Goal: Task Accomplishment & Management: Manage account settings

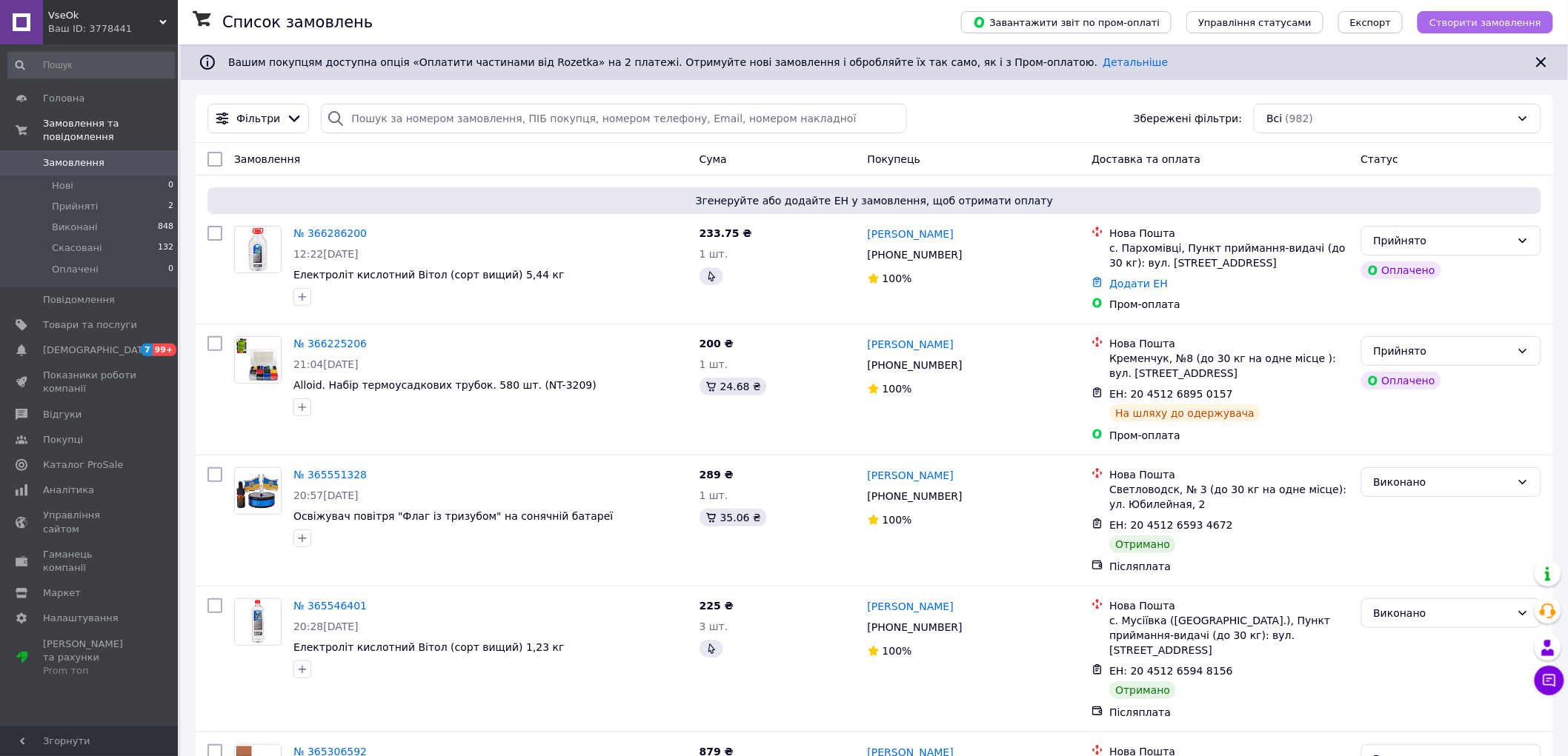
click at [1472, 20] on span "Створити замовлення" at bounding box center [1485, 23] width 112 height 11
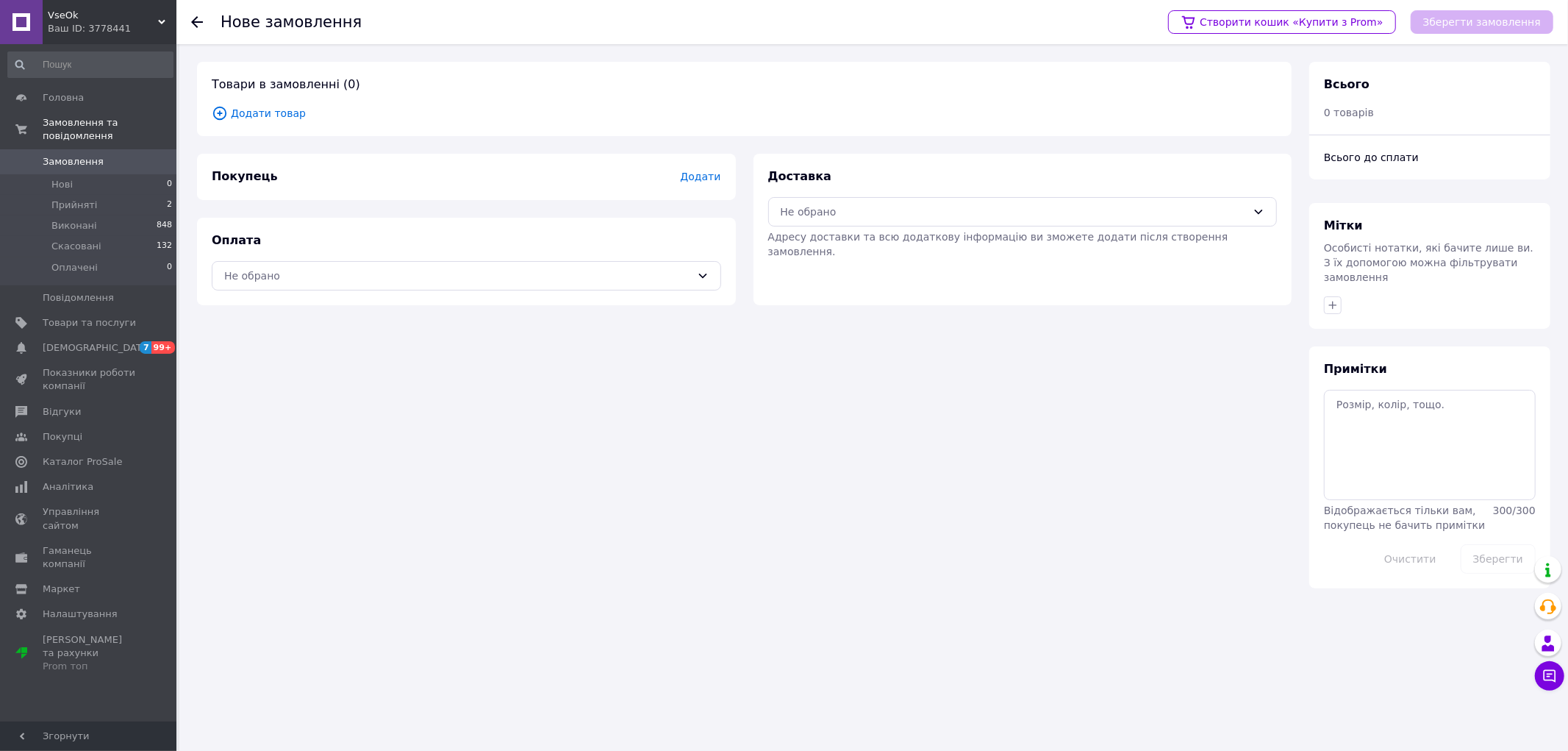
click at [263, 110] on span "Додати товар" at bounding box center [745, 113] width 1065 height 16
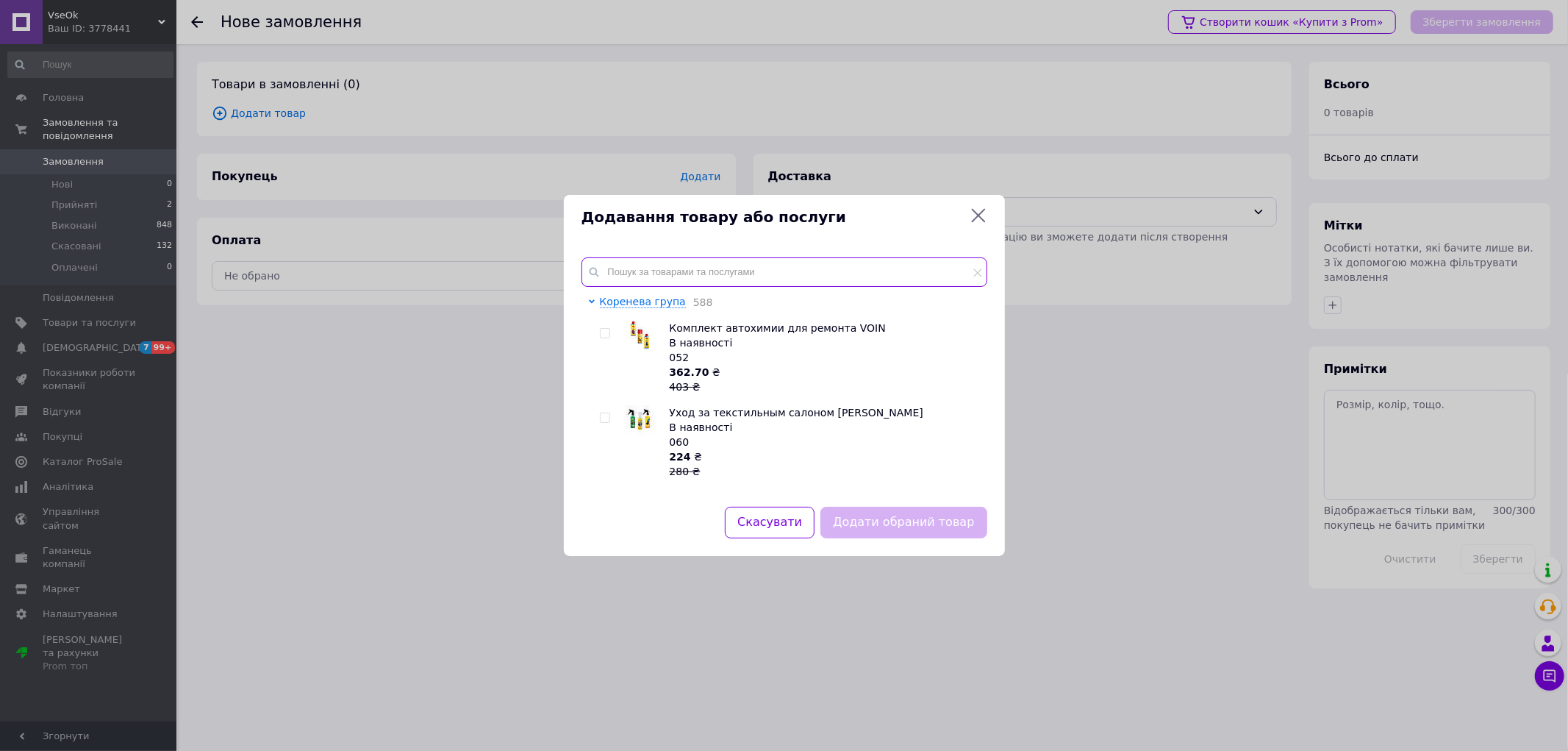
click at [649, 274] on input "text" at bounding box center [784, 272] width 405 height 29
paste input "PL-WG01"
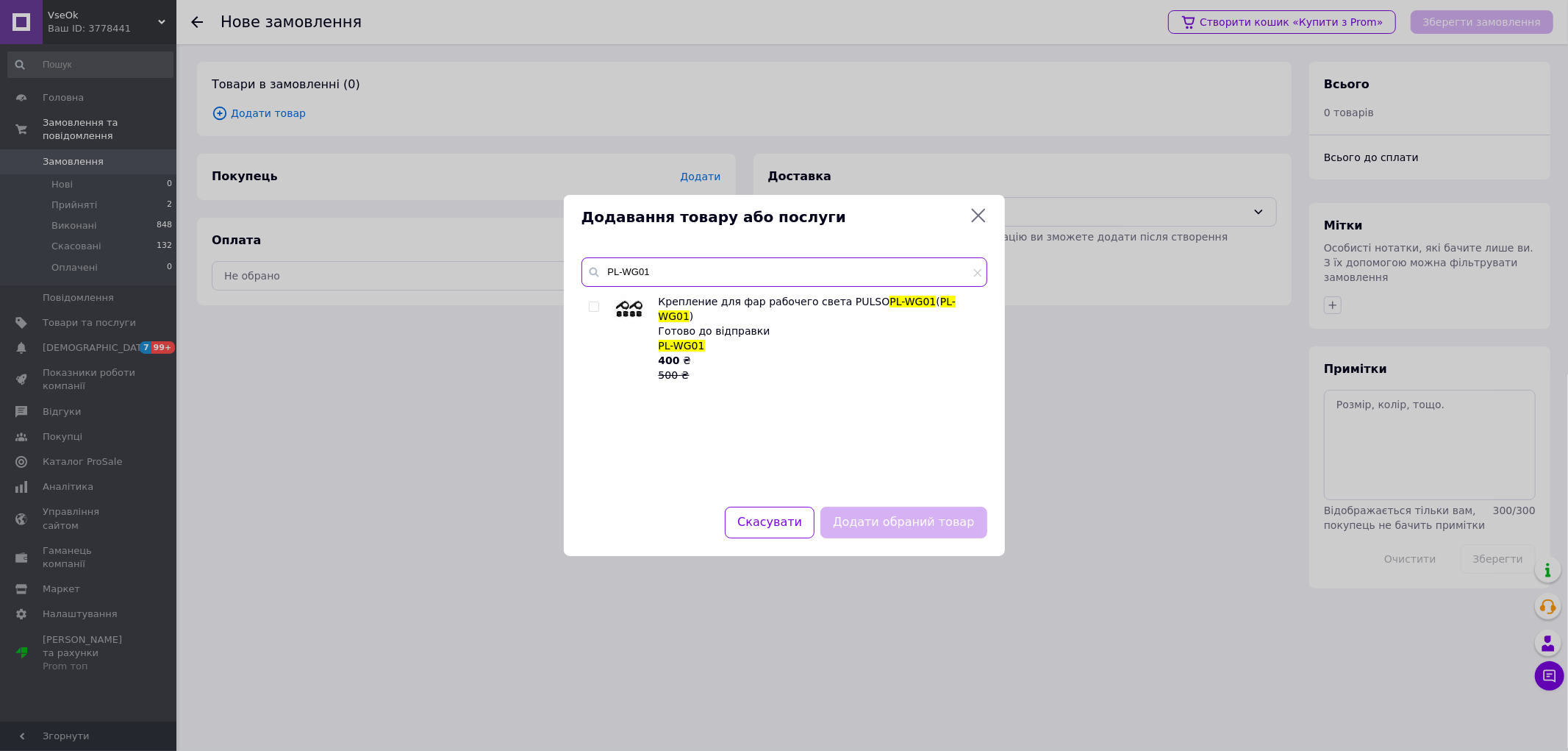
type input "PL-WG01"
click at [591, 304] on input "checkbox" at bounding box center [594, 308] width 9 height 9
checkbox input "true"
click at [910, 518] on button "Додати обраний товар" at bounding box center [903, 523] width 166 height 32
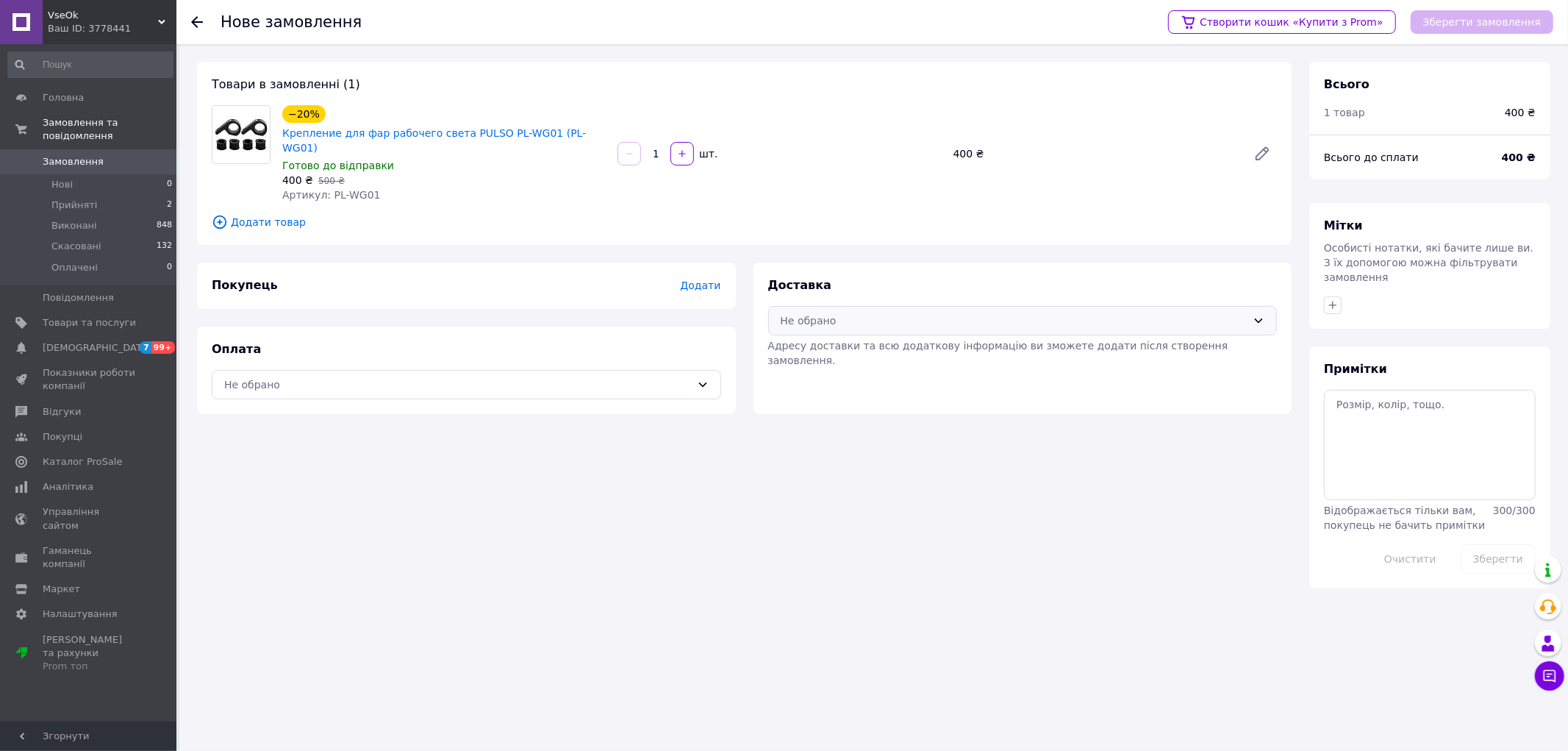
click at [836, 312] on div "Не обрано" at bounding box center [1014, 320] width 467 height 16
click at [834, 340] on span "Нова Пошта (платна)" at bounding box center [1034, 339] width 463 height 15
click at [292, 376] on div "Не обрано" at bounding box center [457, 384] width 467 height 16
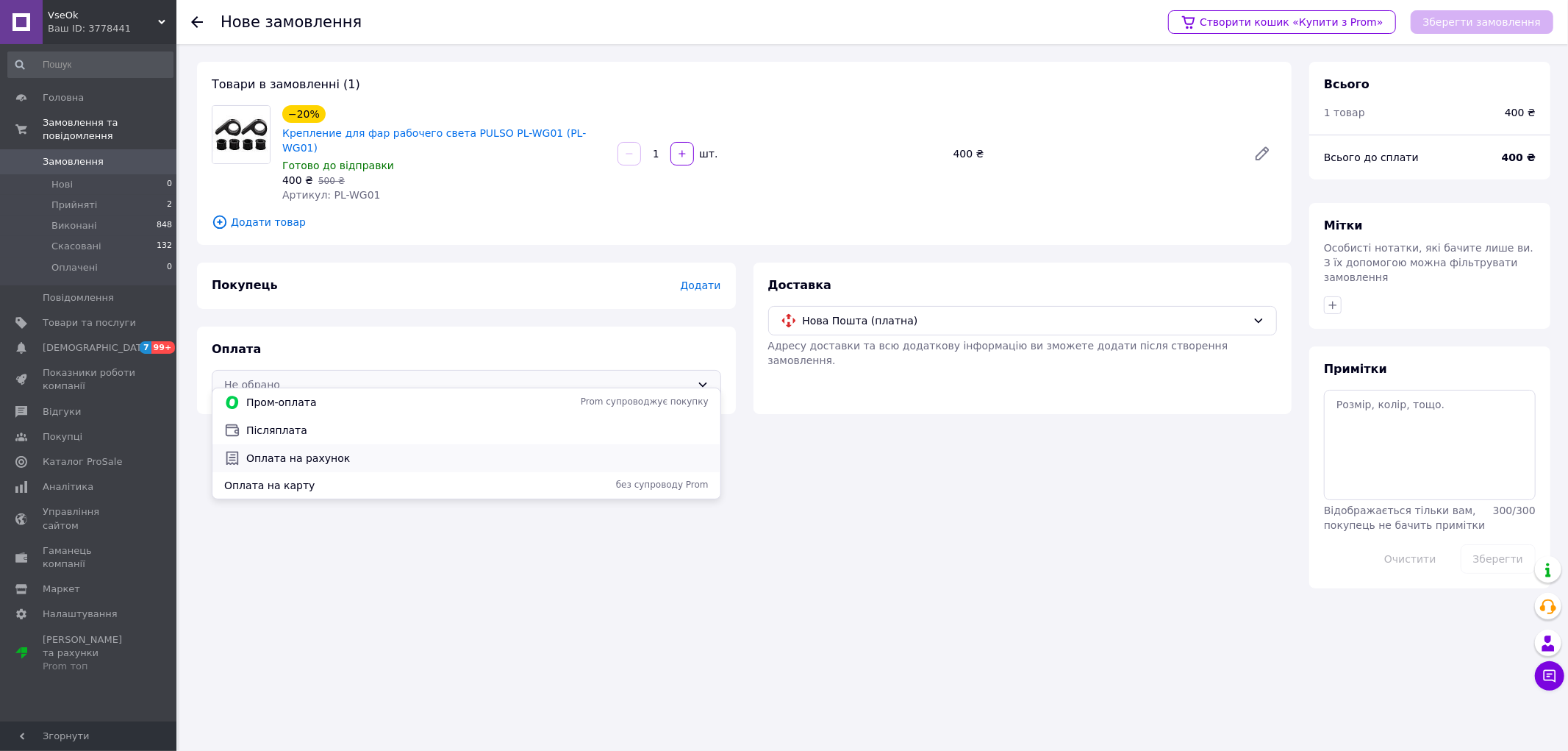
click at [320, 454] on span "Оплата на рахунок" at bounding box center [477, 459] width 463 height 15
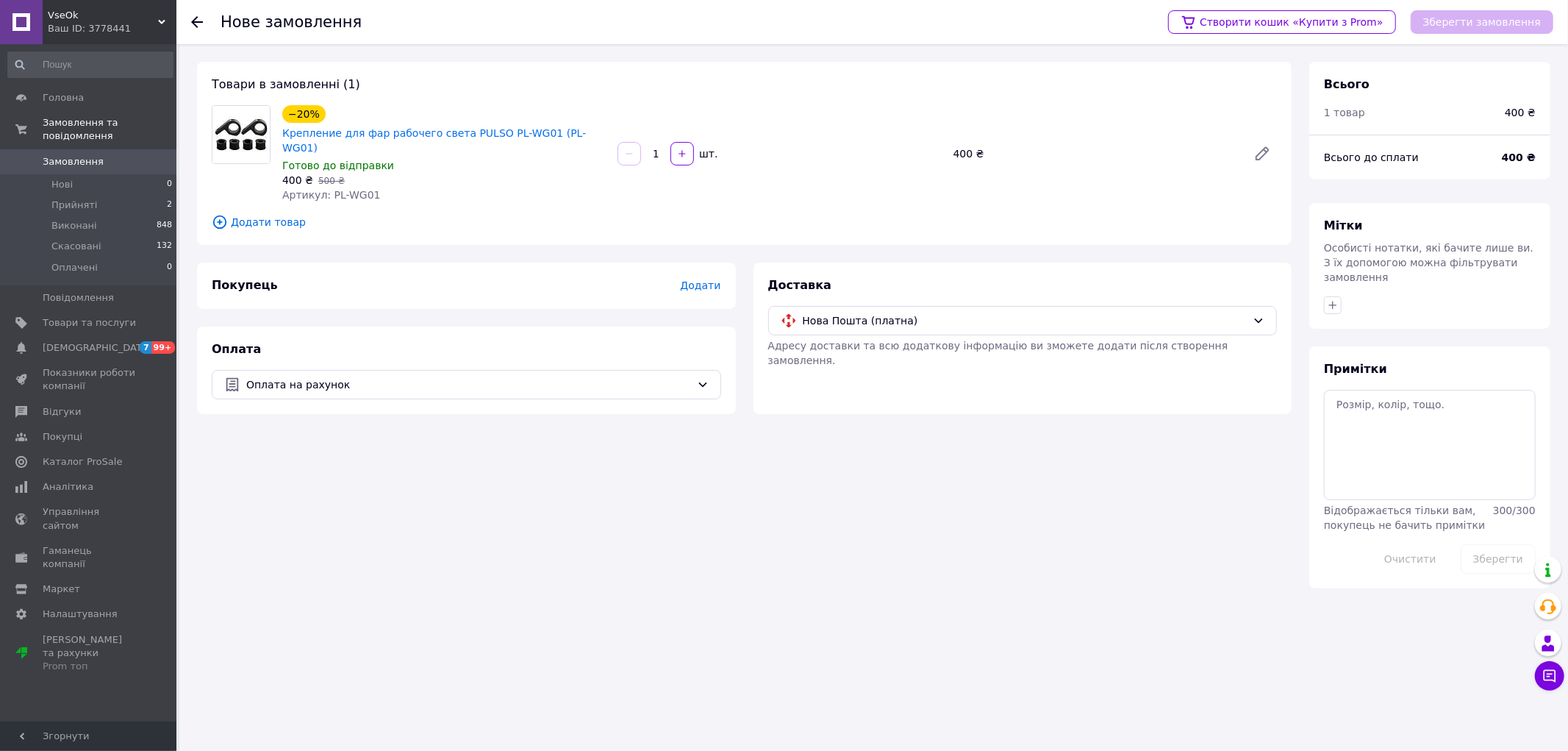
click at [701, 279] on span "Додати" at bounding box center [700, 285] width 41 height 11
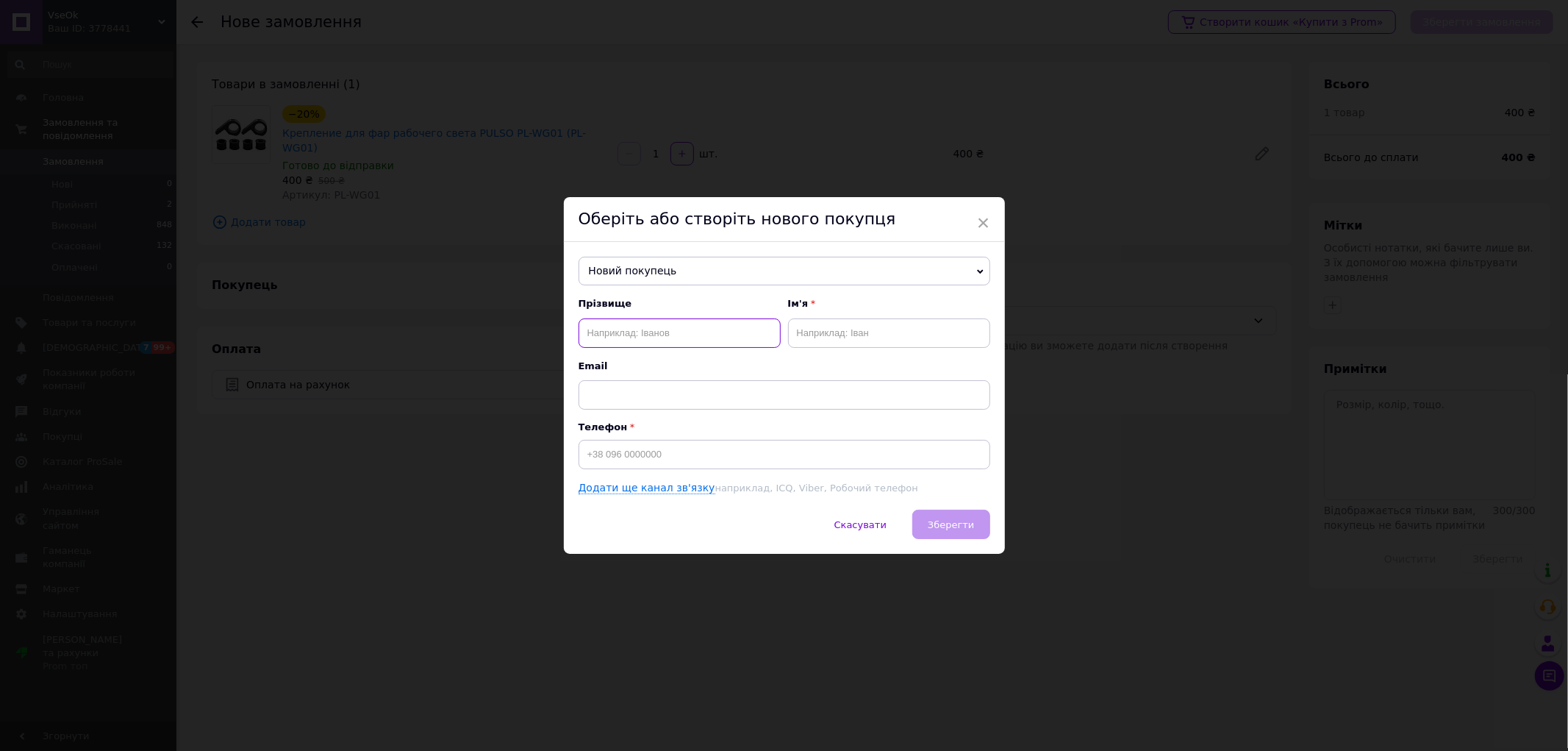
click at [636, 332] on input "text" at bounding box center [680, 333] width 202 height 29
click at [673, 259] on span "Новий покупець" at bounding box center [784, 271] width 412 height 29
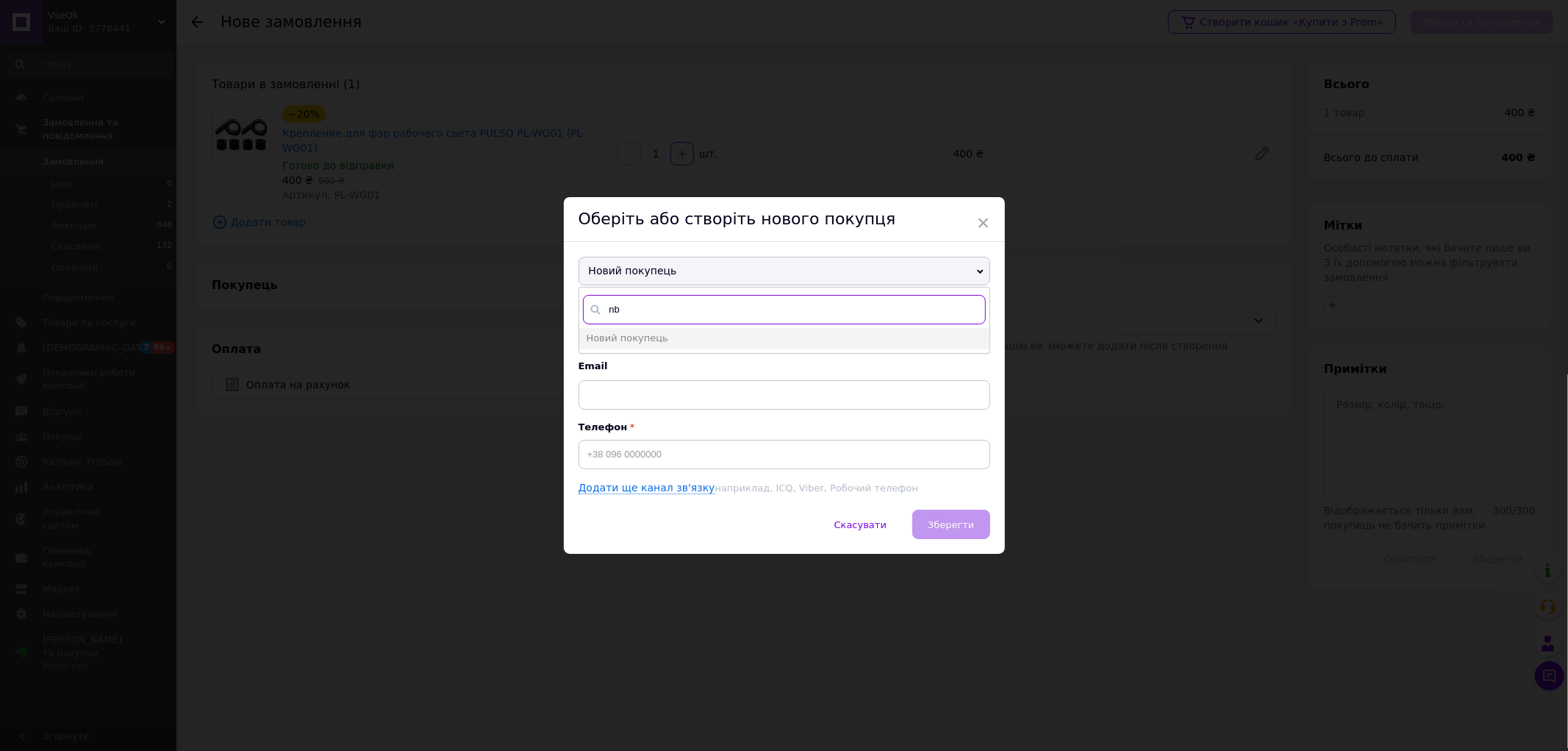
type input "n"
type input "тимчи"
click at [720, 356] on span "[PHONE_NUMBER]" at bounding box center [713, 359] width 88 height 11
type input "[PERSON_NAME]"
type input "[PHONE_NUMBER]"
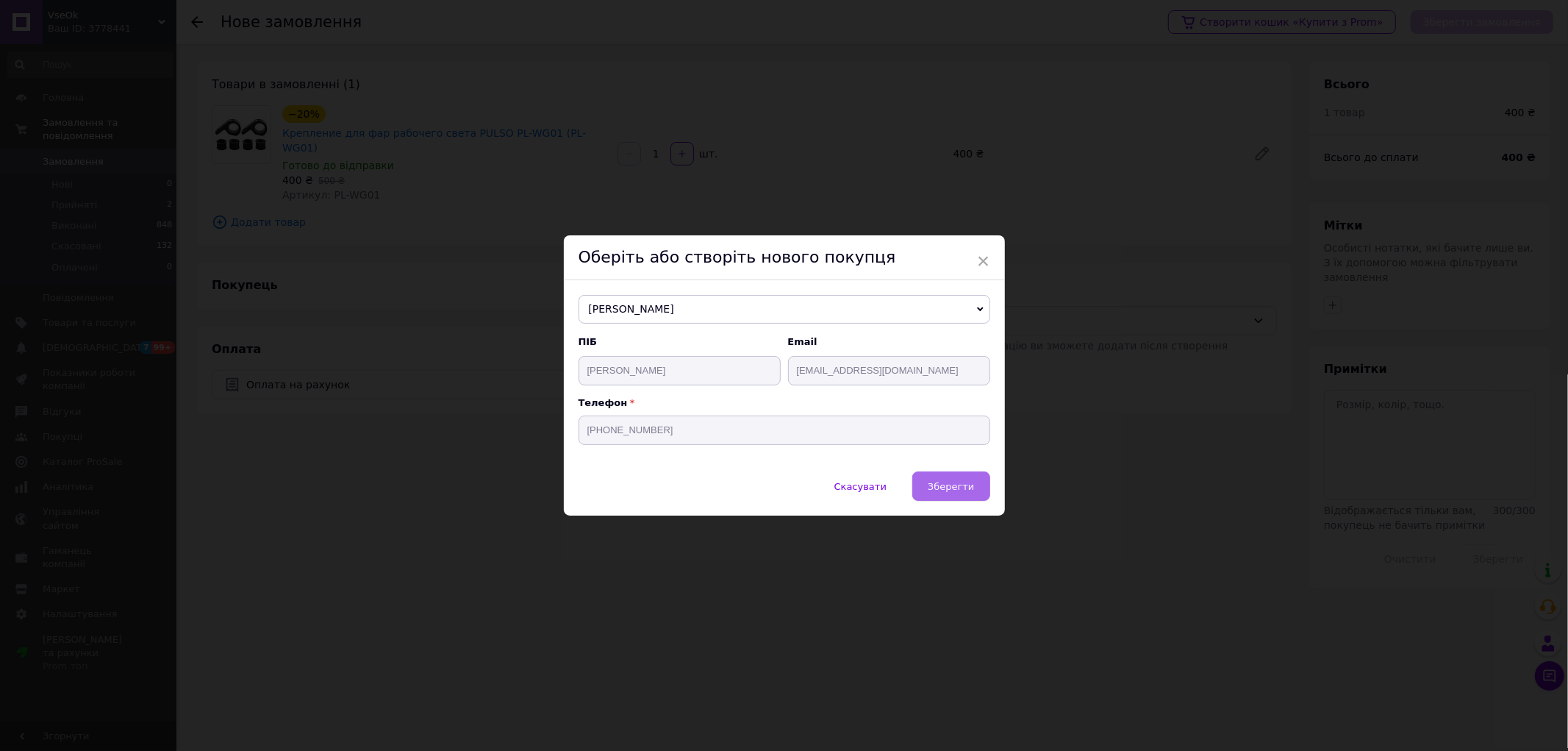
click at [947, 487] on span "Зберегти" at bounding box center [950, 487] width 46 height 11
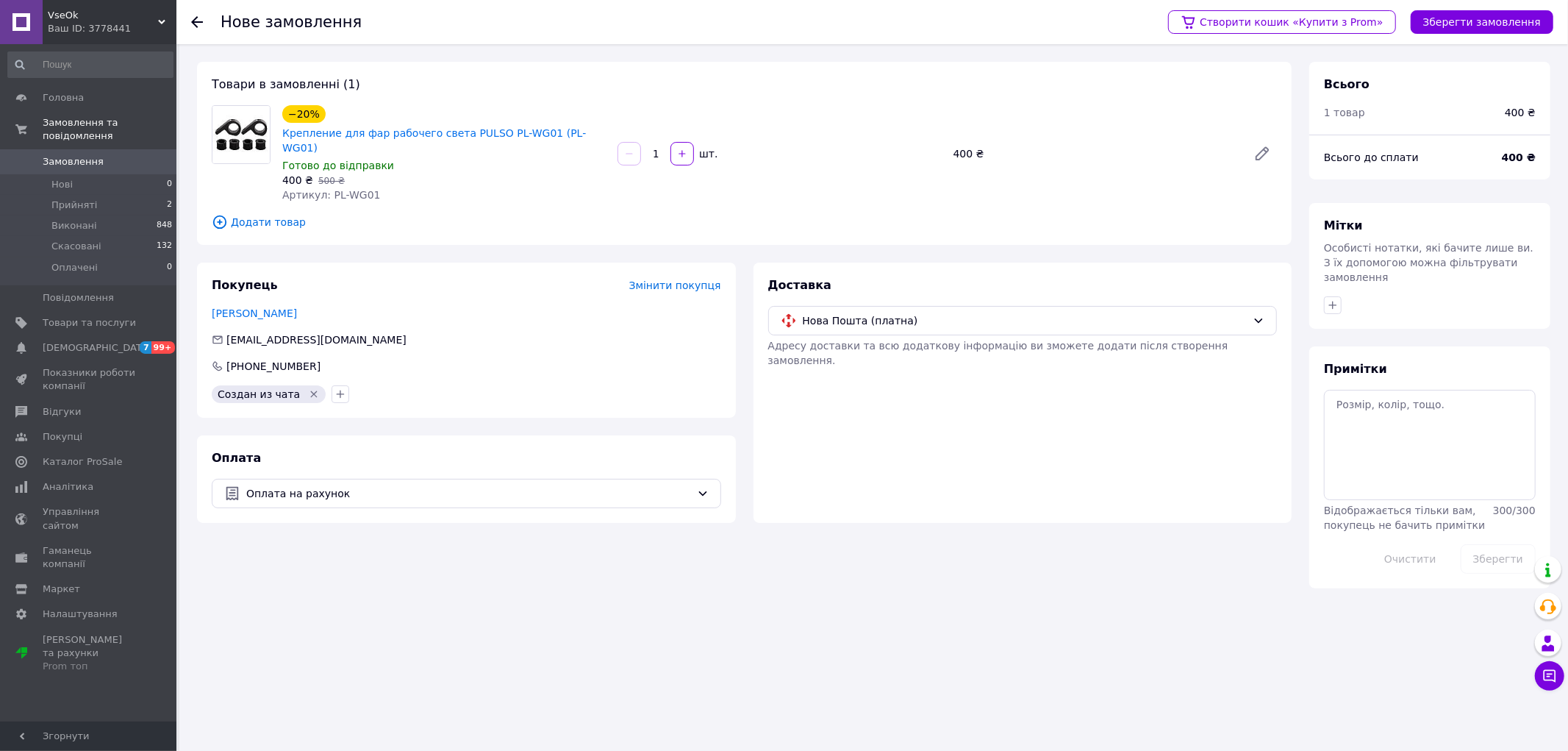
click at [308, 389] on icon "Видалити мітку" at bounding box center [314, 394] width 11 height 11
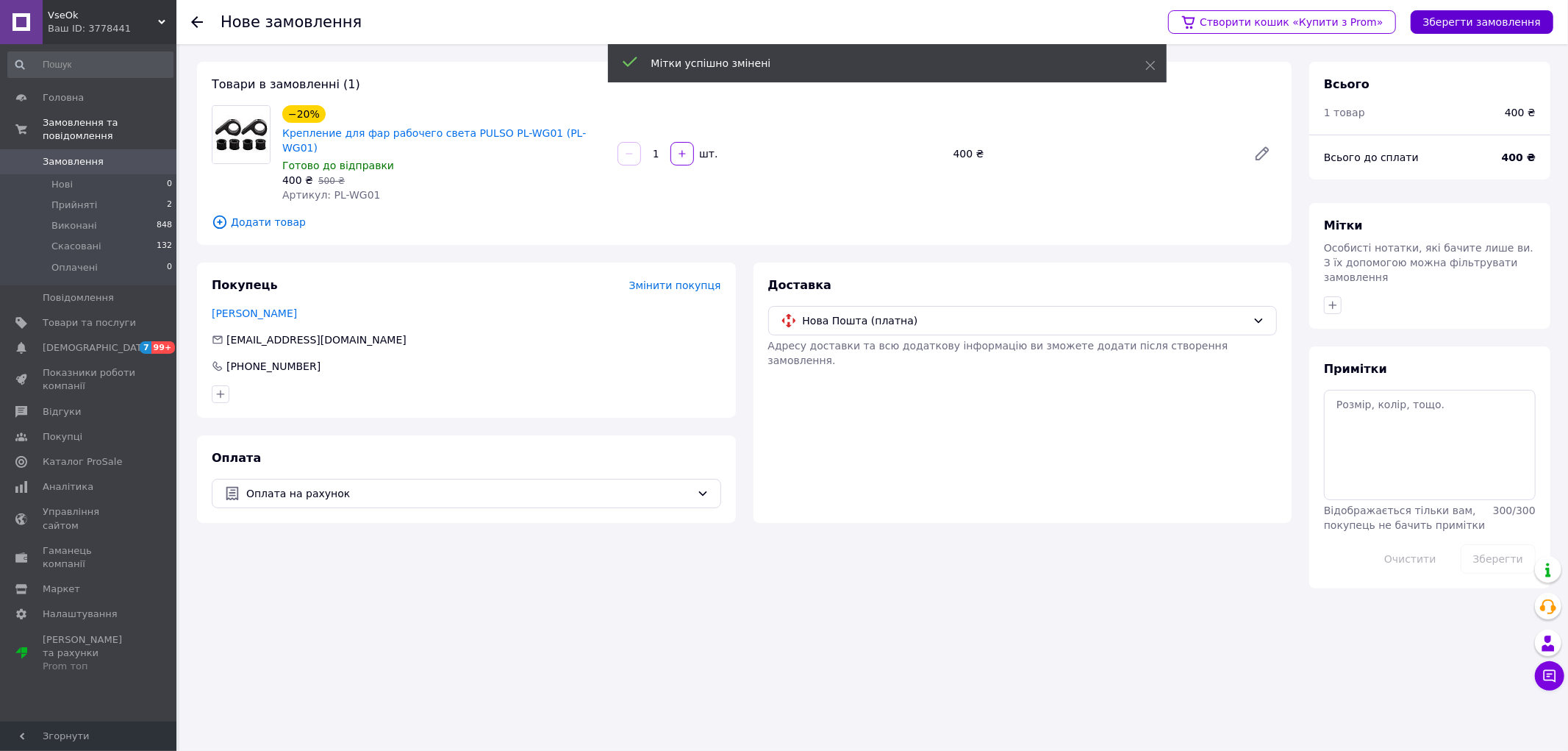
drag, startPoint x: 1478, startPoint y: 15, endPoint x: 1475, endPoint y: 24, distance: 9.5
click at [1478, 17] on button "Зберегти замовлення" at bounding box center [1482, 22] width 142 height 24
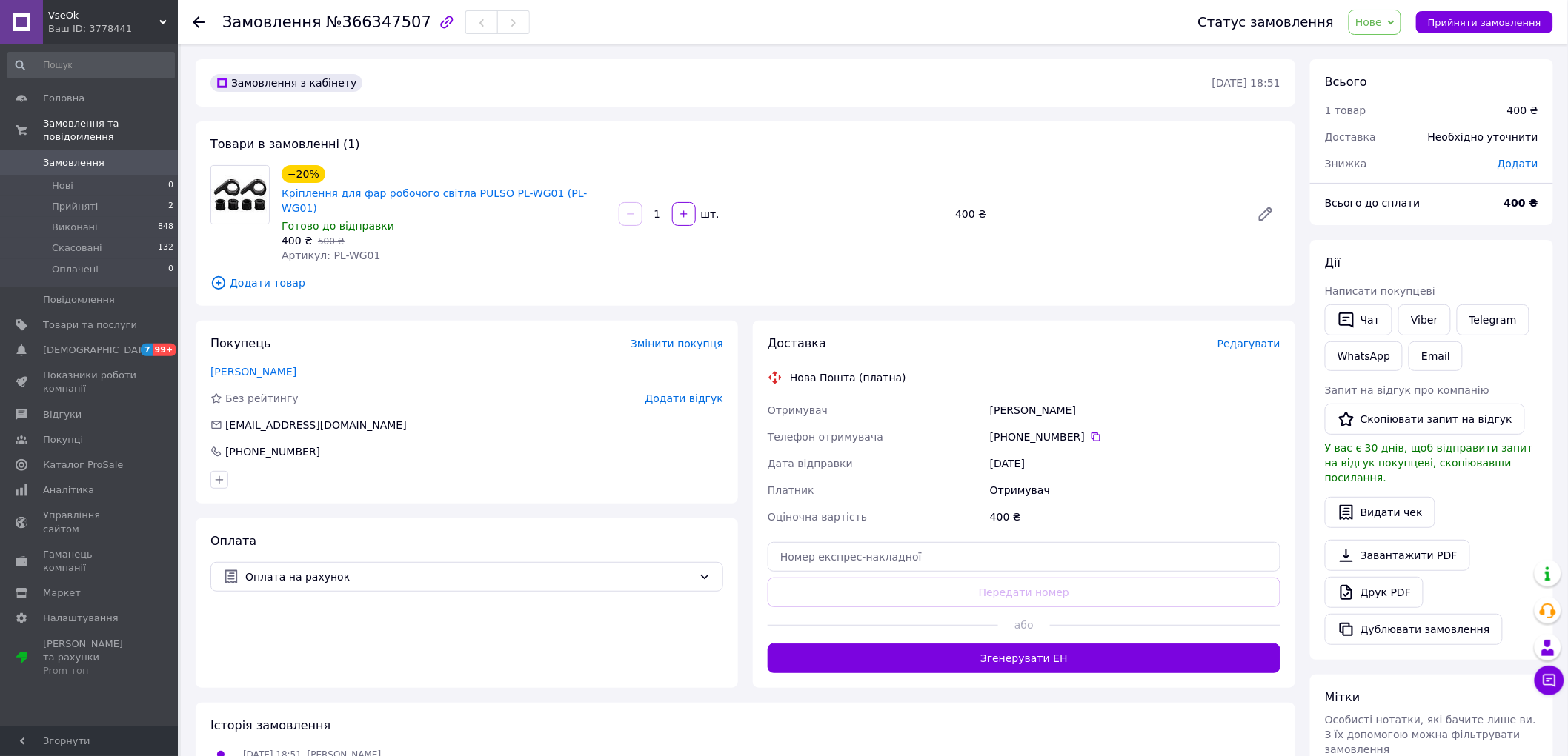
click at [1254, 338] on span "Редагувати" at bounding box center [1249, 344] width 63 height 11
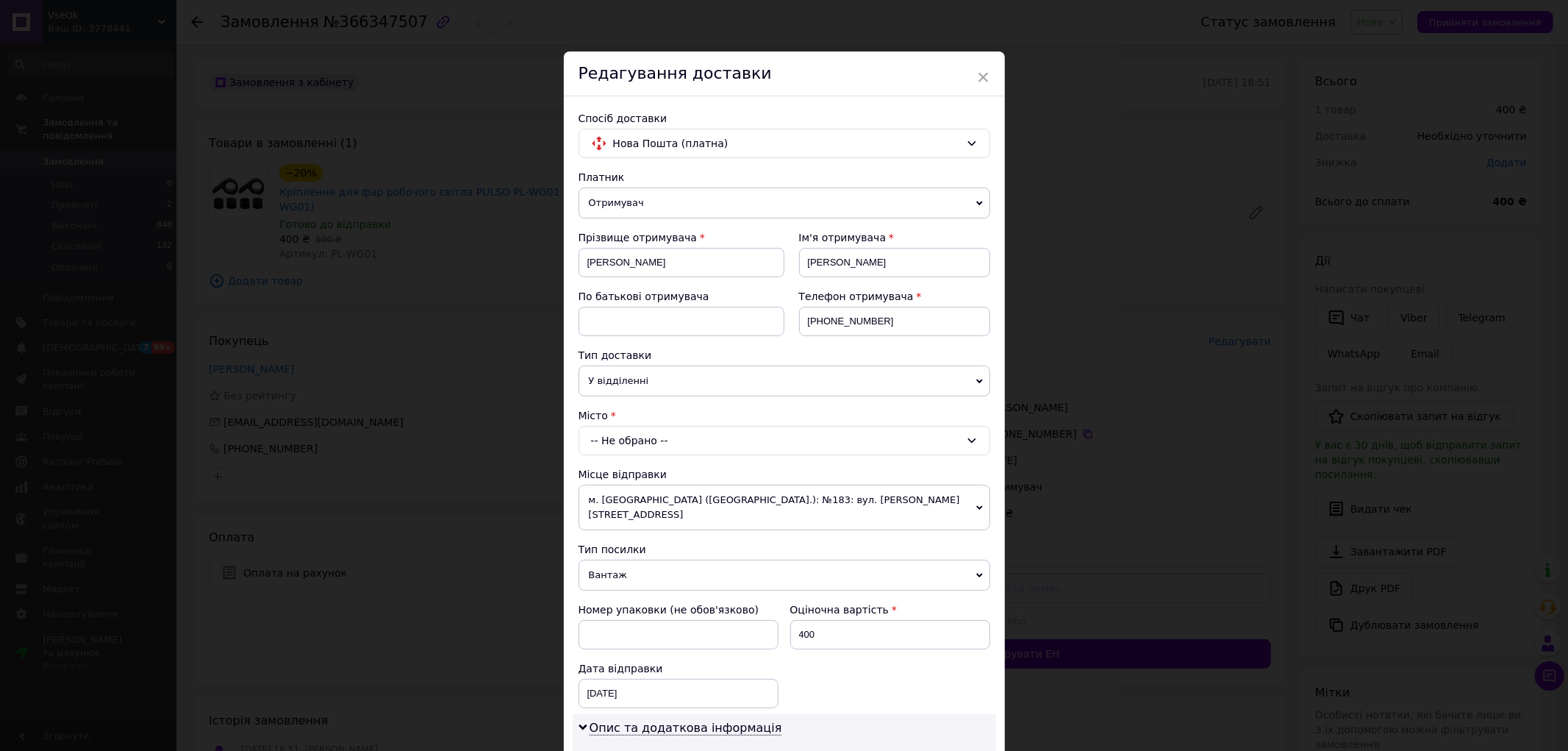
click at [649, 440] on div "-- Не обрано --" at bounding box center [784, 441] width 412 height 29
type input "домамо"
click at [633, 502] on li "с. [PERSON_NAME]" at bounding box center [784, 503] width 410 height 24
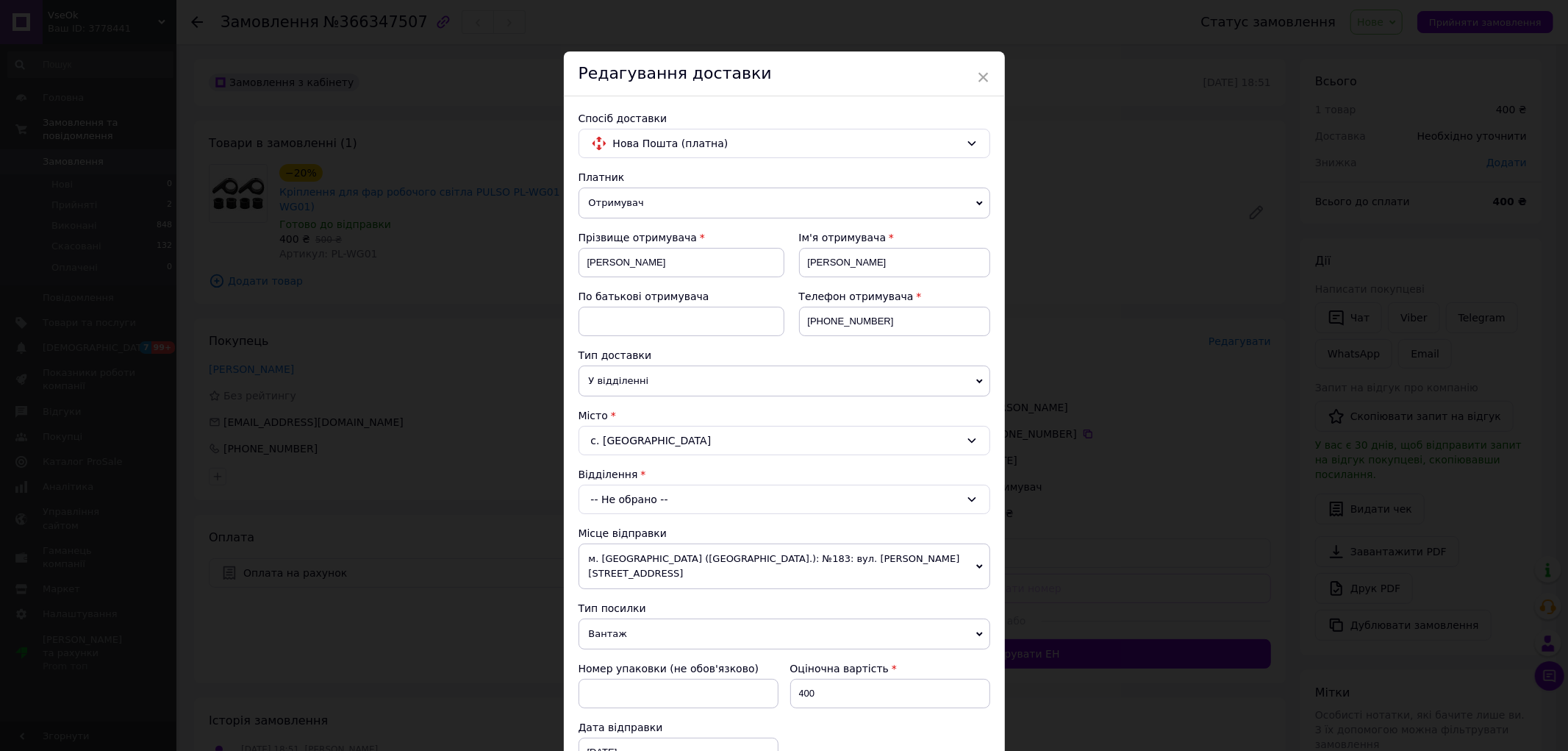
click at [652, 497] on div "-- Не обрано --" at bounding box center [784, 499] width 412 height 29
click at [774, 560] on li "Пункт приймання-видачі (до 30 кг): вул. Франка, 29" at bounding box center [784, 561] width 410 height 24
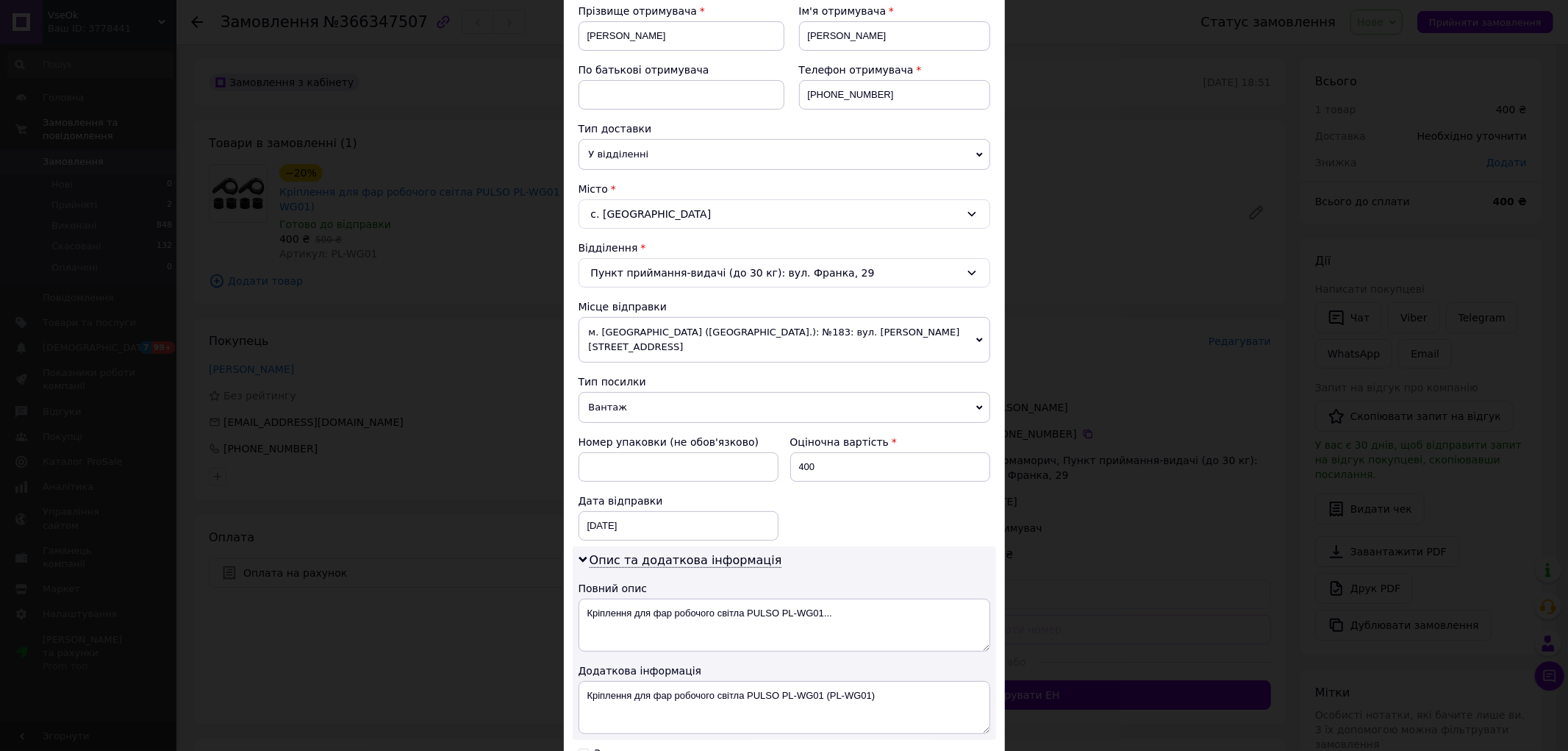
scroll to position [245, 0]
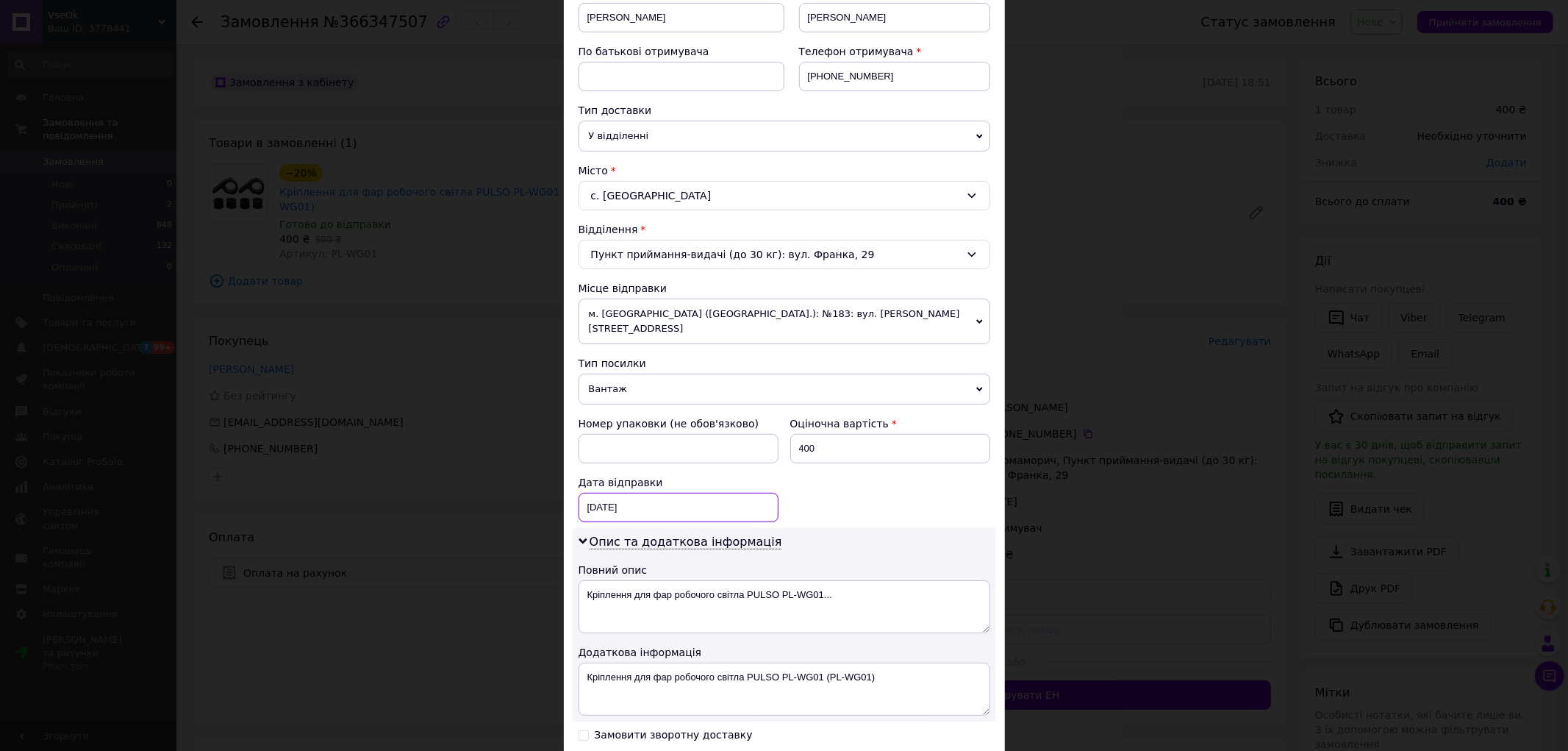
click at [648, 493] on div "[DATE] < 2025 > < Октябрь > Пн Вт Ср Чт Пт Сб Вс 29 30 1 2 3 4 5 6 7 8 9 10 11 …" at bounding box center [679, 508] width 200 height 29
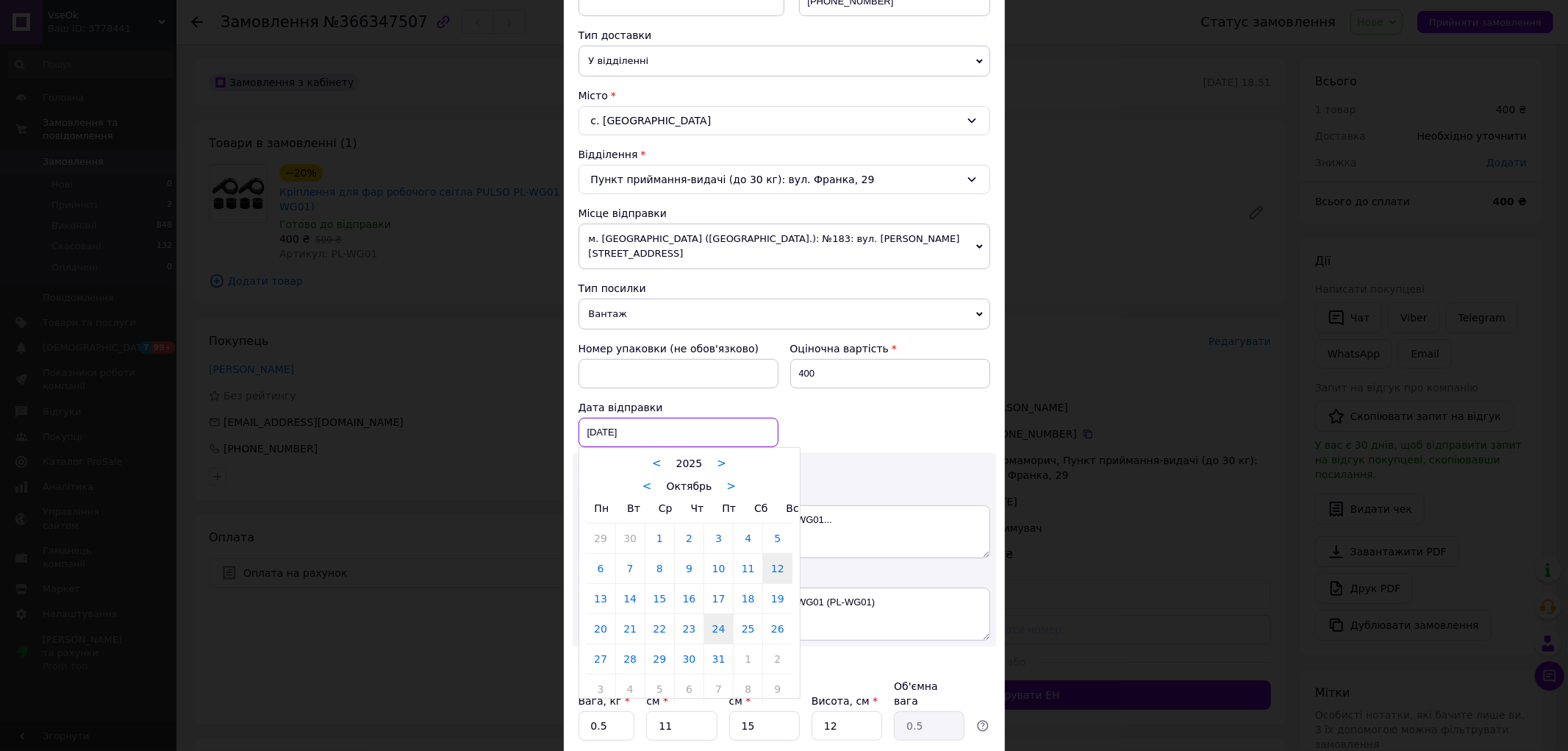
scroll to position [326, 0]
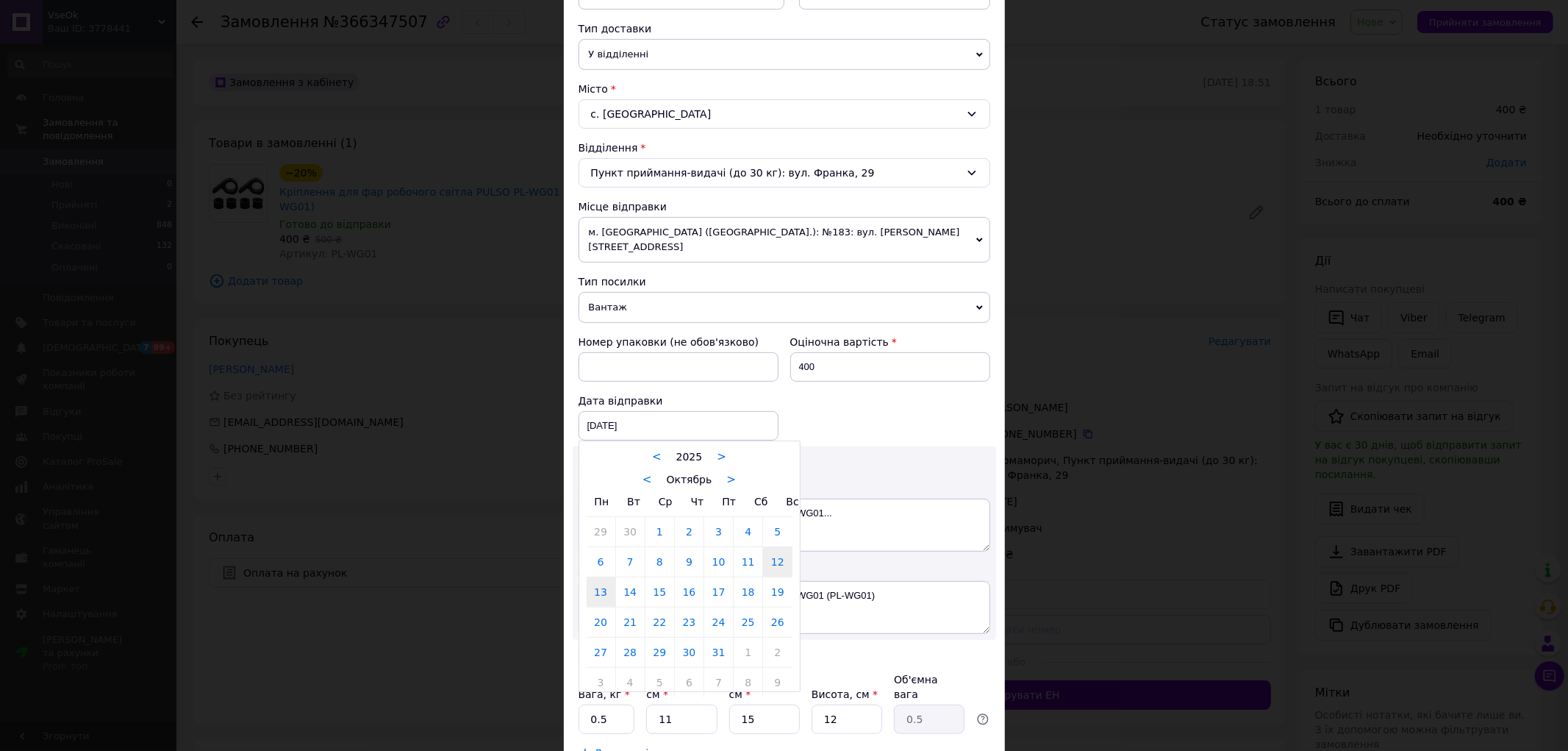
click at [601, 579] on link "13" at bounding box center [601, 592] width 28 height 29
type input "[DATE]"
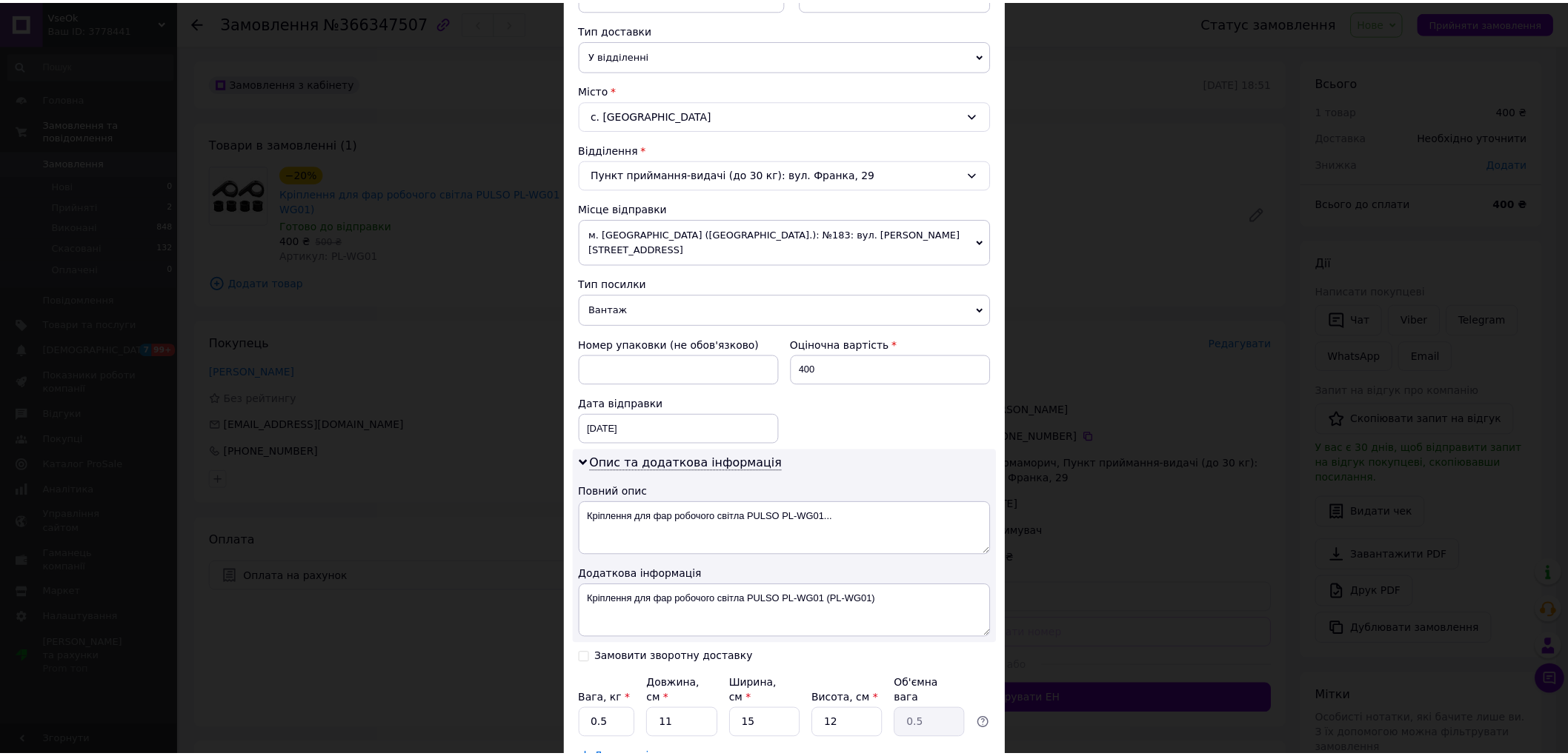
scroll to position [411, 0]
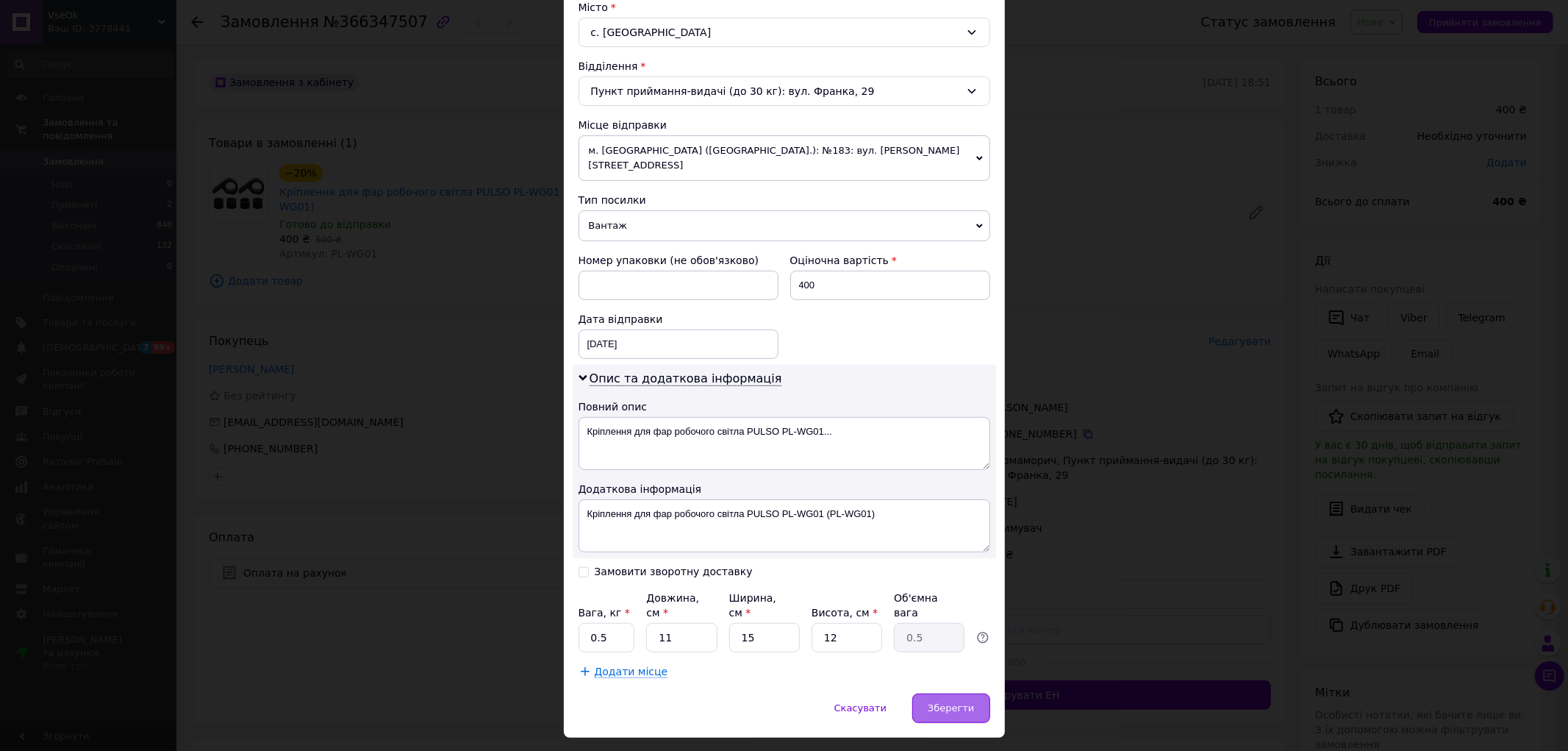
click at [953, 703] on span "Зберегти" at bounding box center [950, 709] width 46 height 11
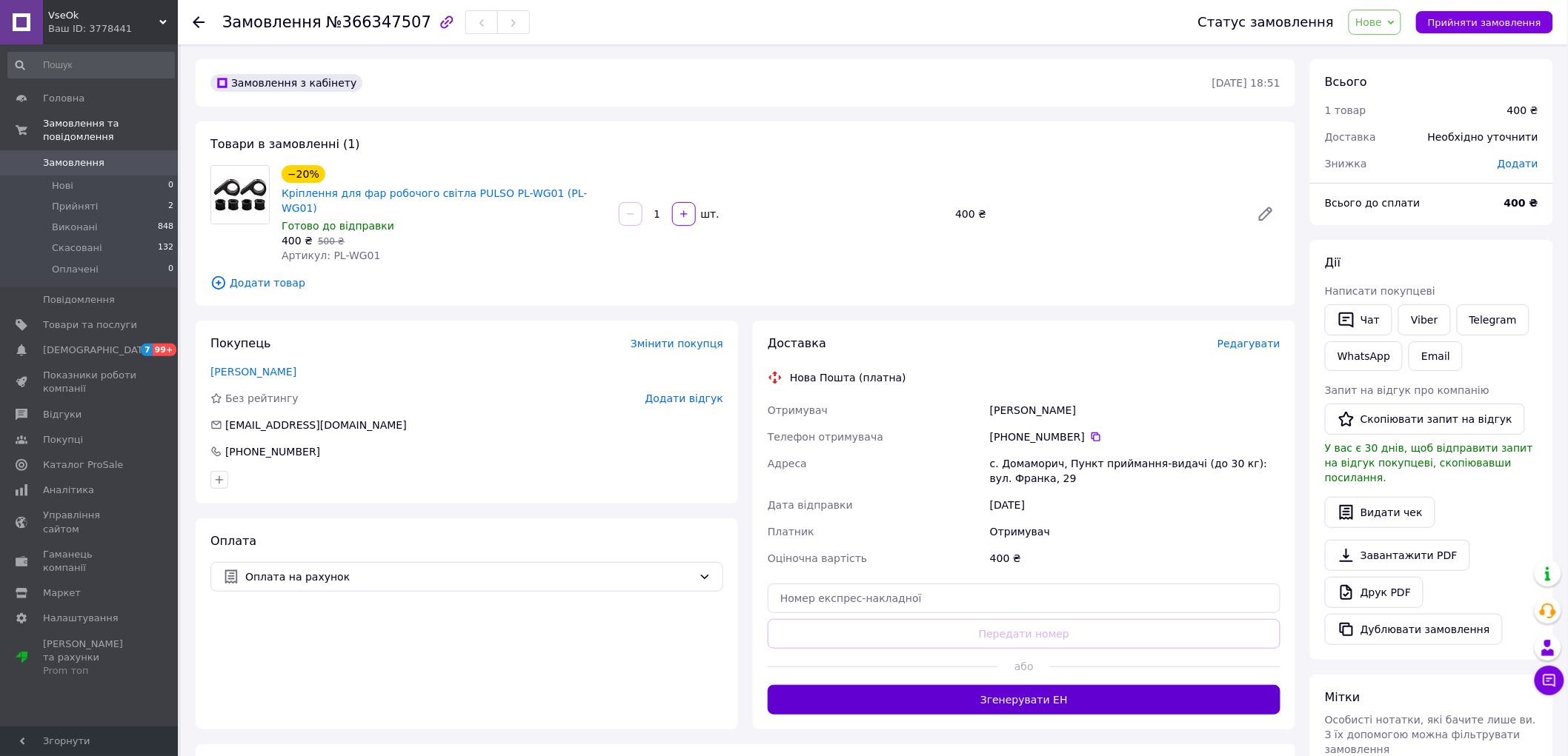
click at [1018, 685] on button "Згенерувати ЕН" at bounding box center [1024, 699] width 513 height 29
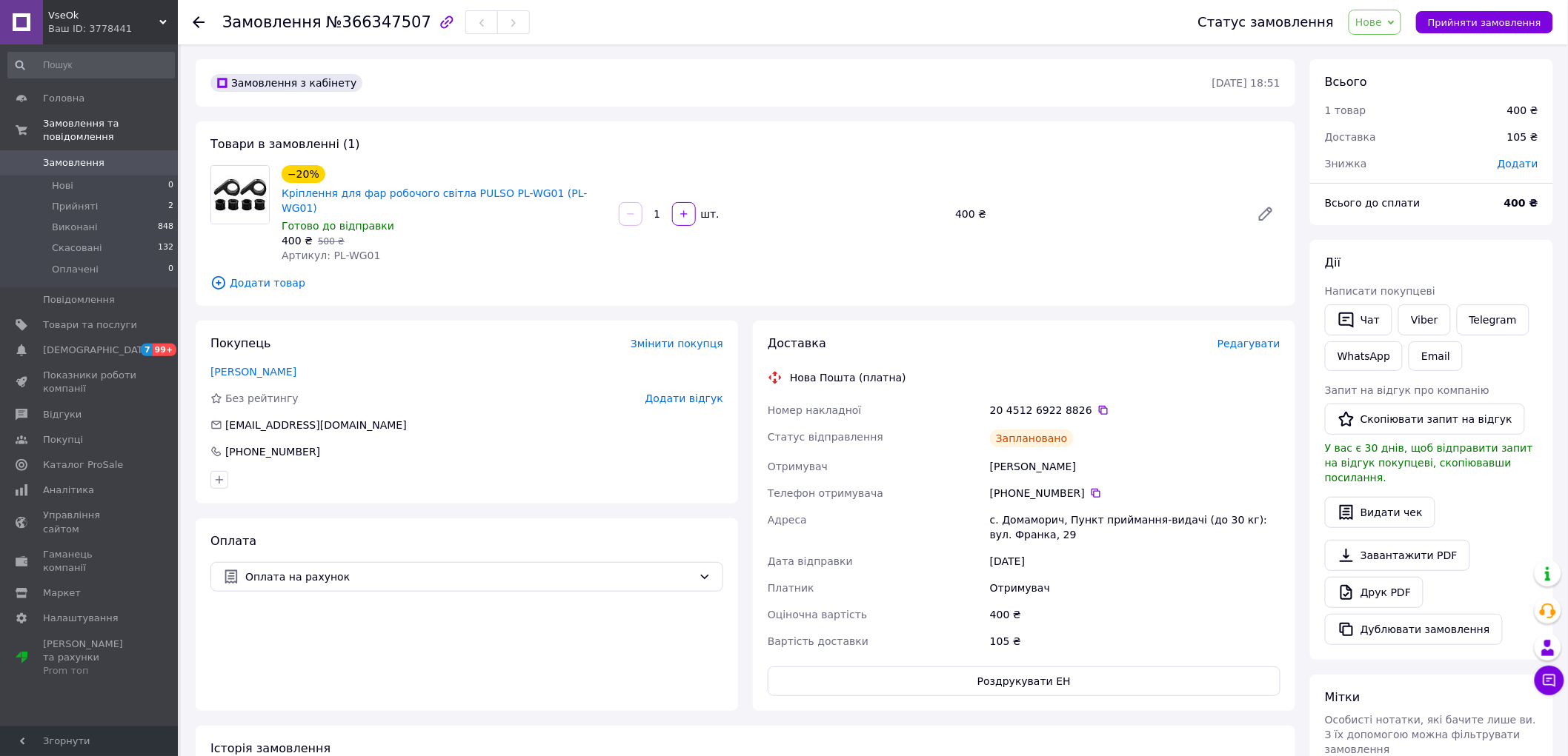
click at [1375, 18] on span "Нове" at bounding box center [1368, 22] width 27 height 11
click at [1390, 46] on li "Прийнято" at bounding box center [1384, 51] width 68 height 22
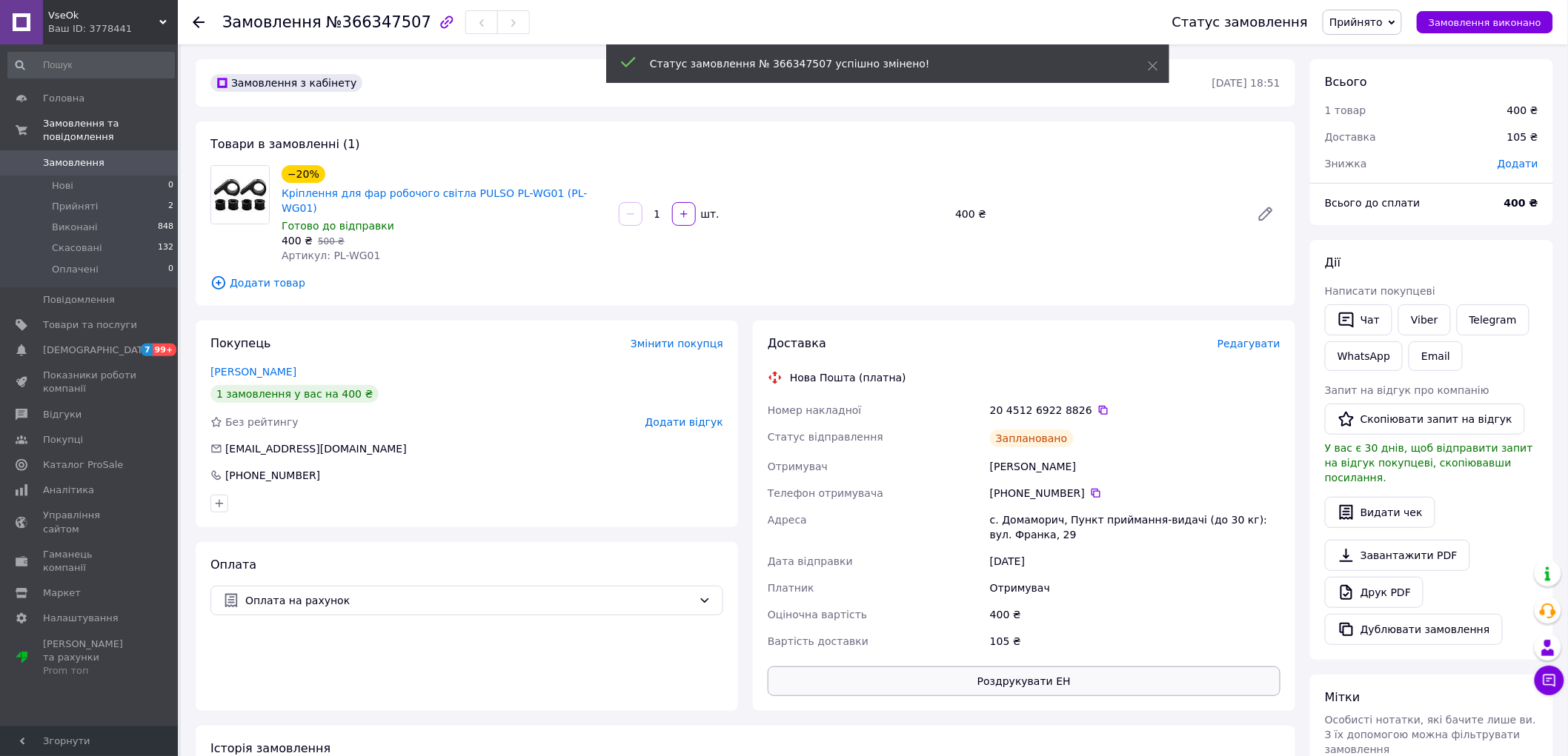
click at [1017, 671] on button "Роздрукувати ЕН" at bounding box center [1024, 681] width 513 height 29
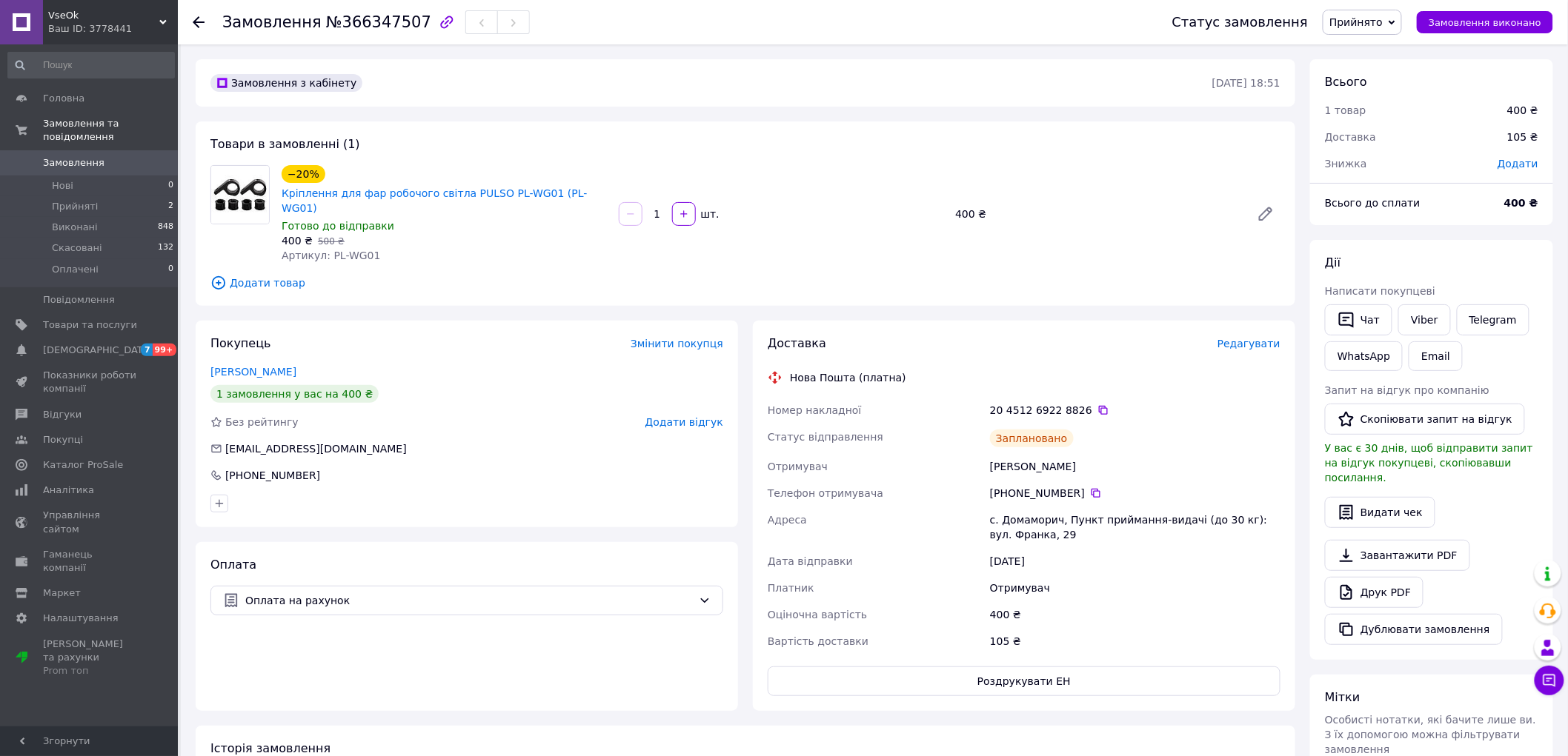
click at [1038, 403] on div "20 4512 6922 8826" at bounding box center [1136, 410] width 291 height 15
copy div "20 4512 6922 8826"
click at [1429, 313] on link "Viber" at bounding box center [1425, 320] width 52 height 31
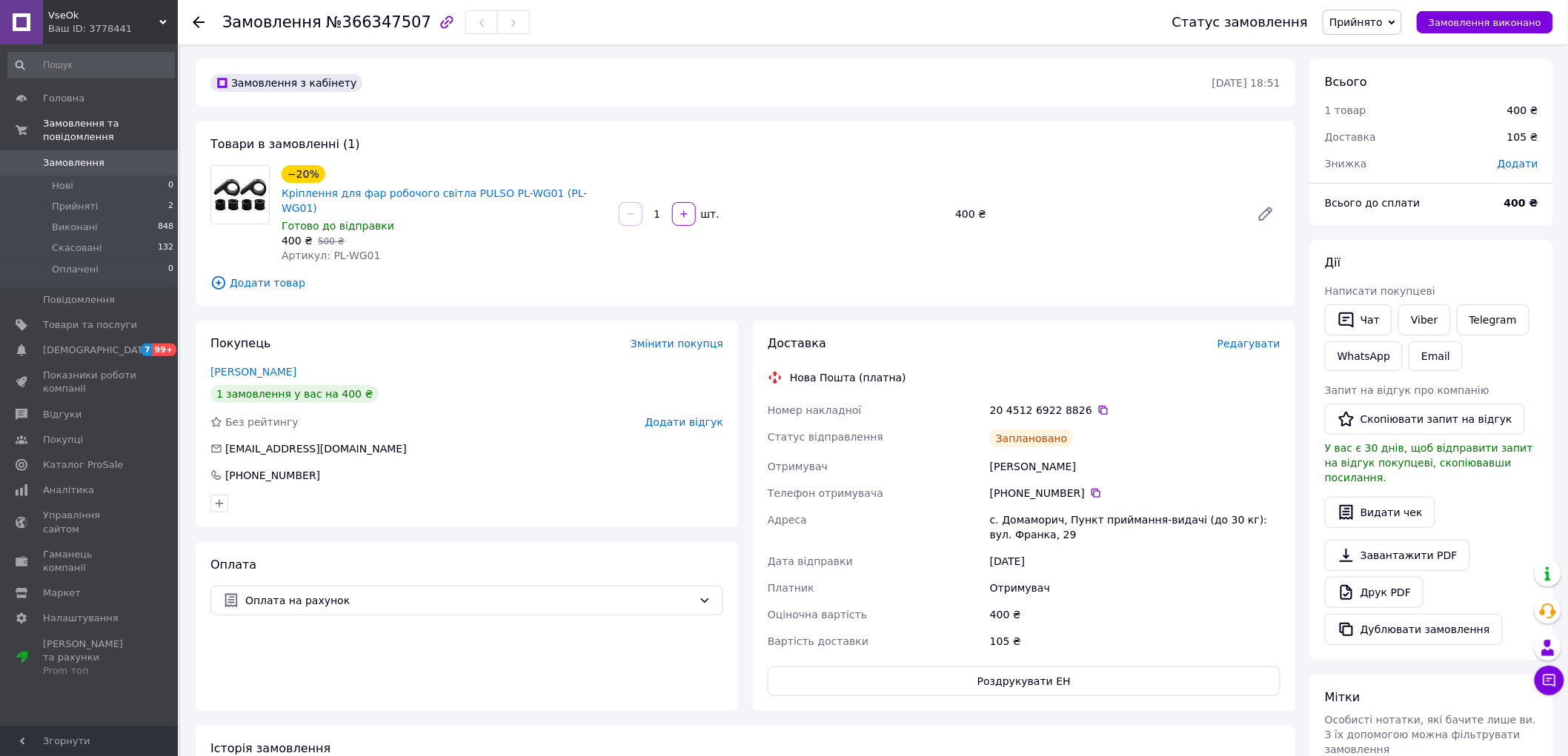
click at [1168, 370] on div "Нова Пошта (платна)" at bounding box center [1023, 378] width 520 height 15
click at [78, 150] on link "Замовлення 0" at bounding box center [91, 162] width 182 height 26
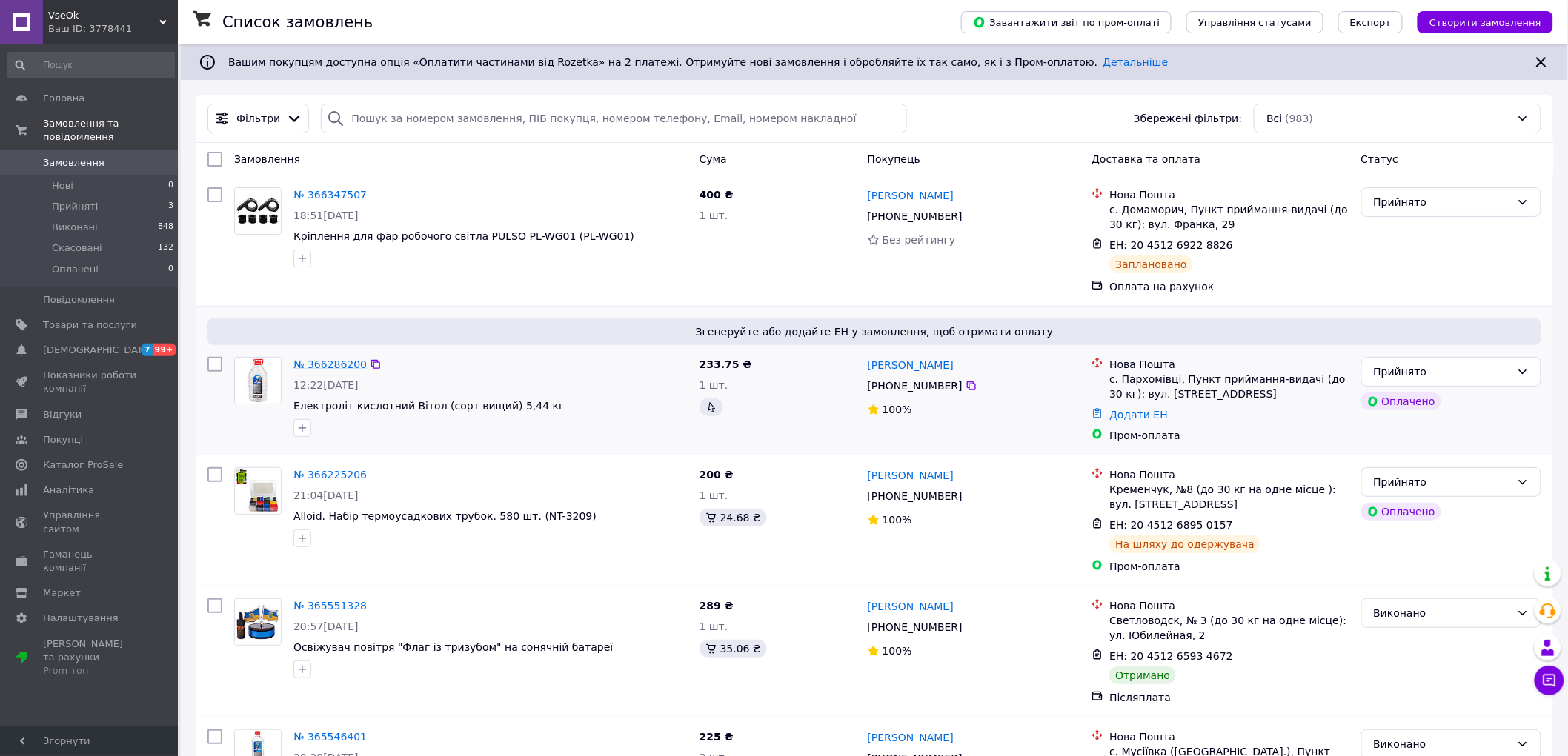
click at [312, 362] on link "№ 366286200" at bounding box center [330, 364] width 73 height 11
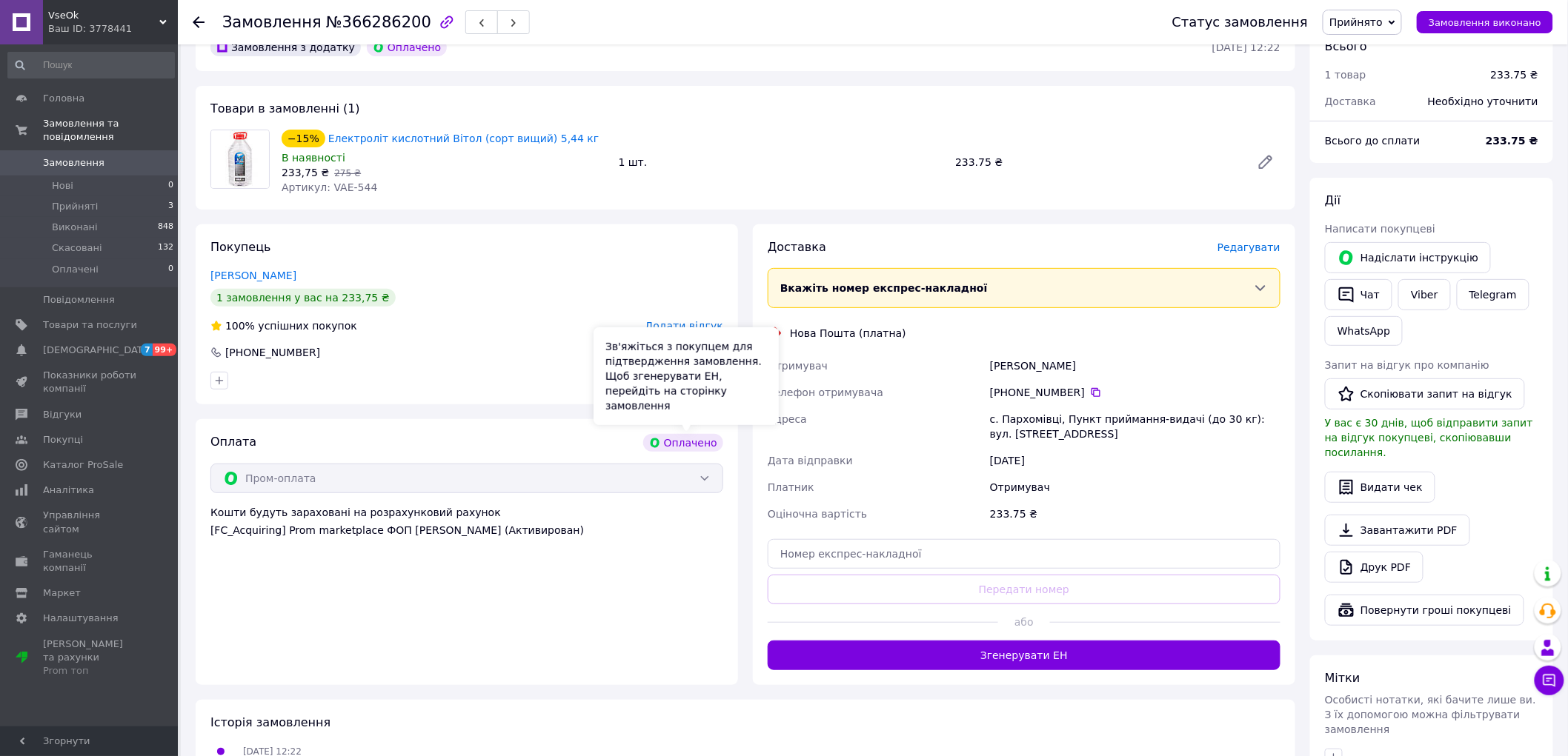
scroll to position [83, 0]
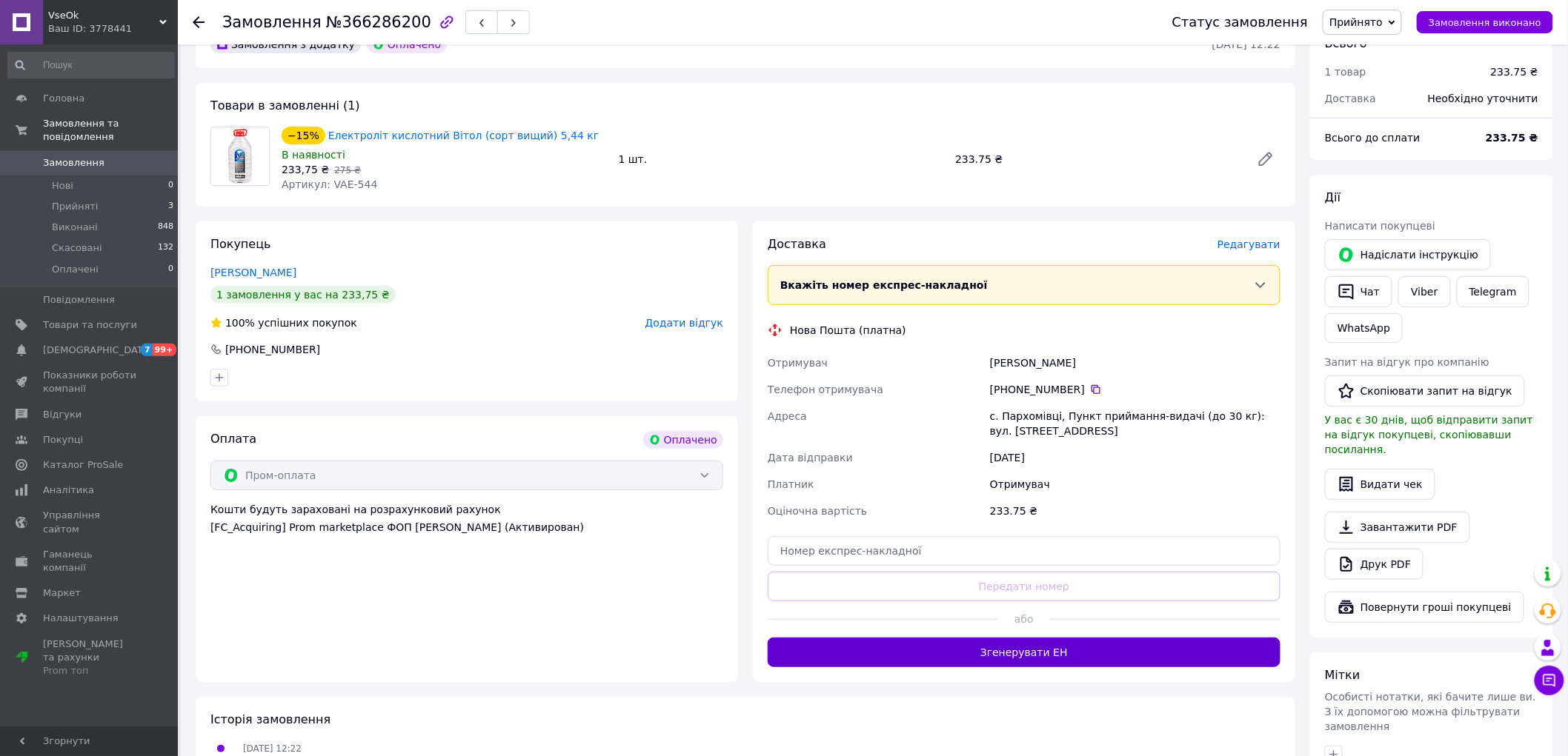
click at [1039, 655] on button "Згенерувати ЕН" at bounding box center [1024, 652] width 513 height 29
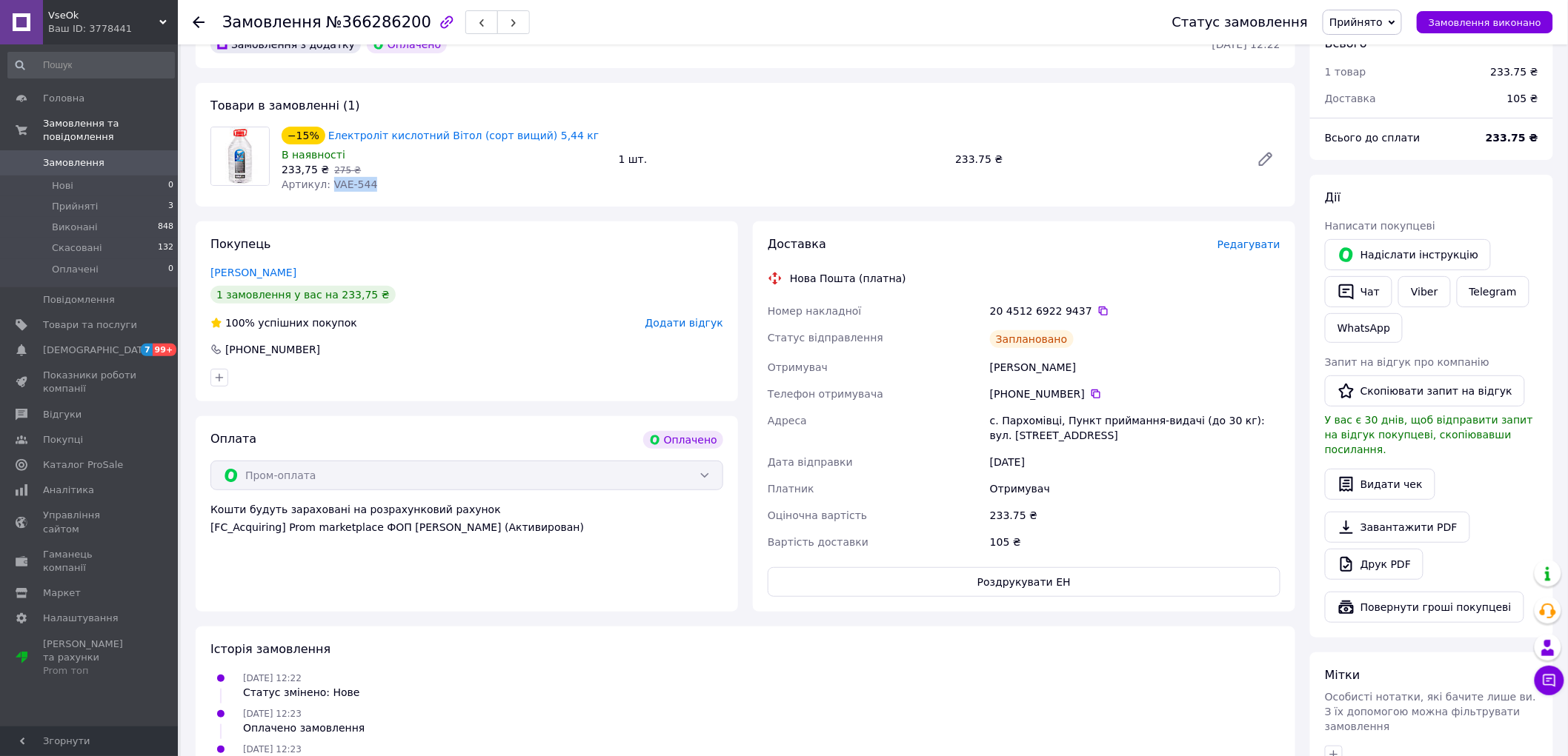
drag, startPoint x: 371, startPoint y: 187, endPoint x: 326, endPoint y: 183, distance: 45.2
click at [326, 183] on div "Артикул: VAE-544" at bounding box center [444, 184] width 325 height 15
copy span "VAE-544"
click at [1025, 307] on div "20 4512 6922 9437" at bounding box center [1136, 312] width 291 height 15
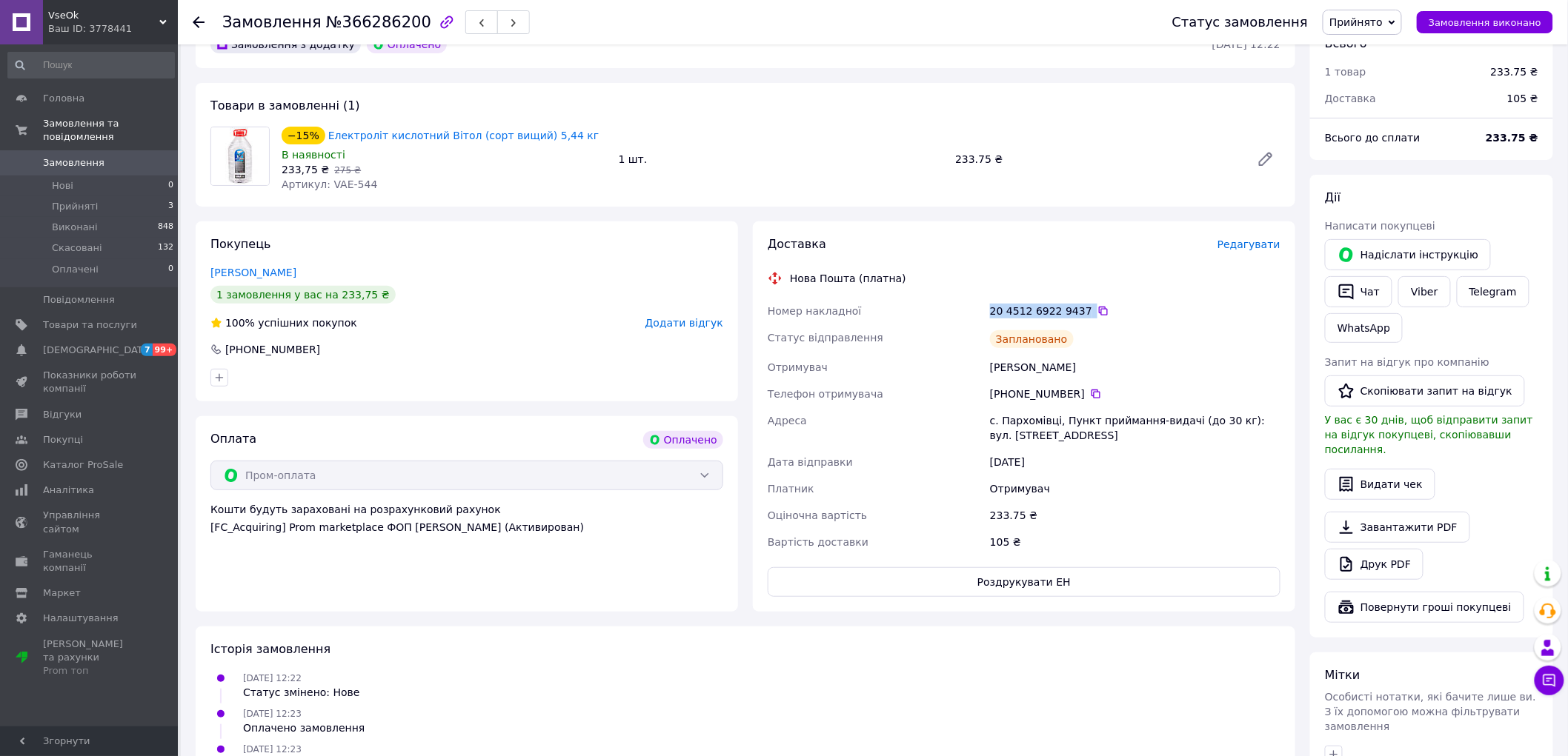
click at [1025, 307] on div "20 4512 6922 9437" at bounding box center [1136, 312] width 291 height 15
copy div "20 4512 6922 9437"
click at [1030, 587] on button "Роздрукувати ЕН" at bounding box center [1024, 581] width 513 height 29
click at [493, 277] on div "[PERSON_NAME]" at bounding box center [467, 273] width 513 height 15
click at [1419, 293] on link "Viber" at bounding box center [1425, 292] width 52 height 31
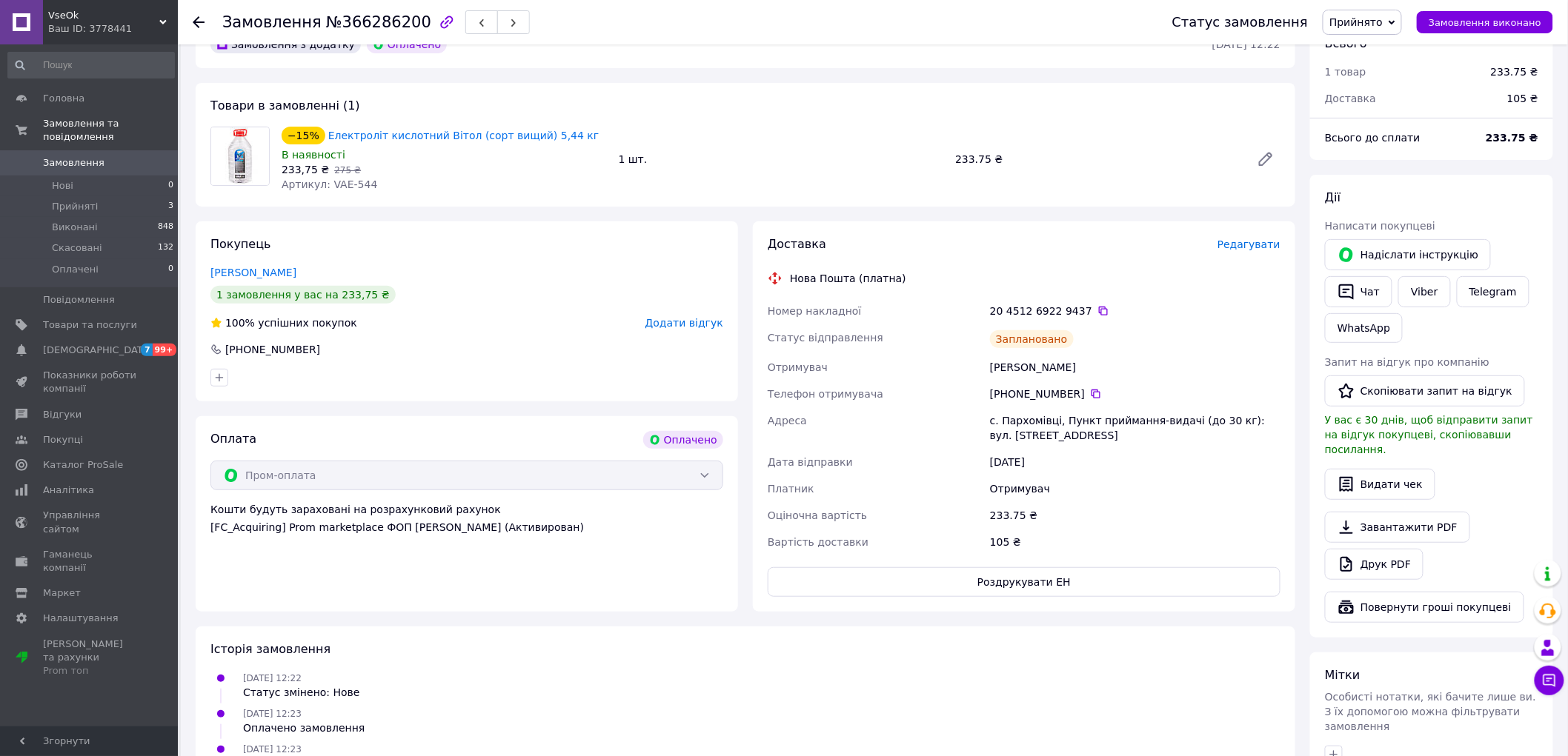
click at [72, 157] on span "Замовлення" at bounding box center [73, 163] width 62 height 13
